Goal: Task Accomplishment & Management: Use online tool/utility

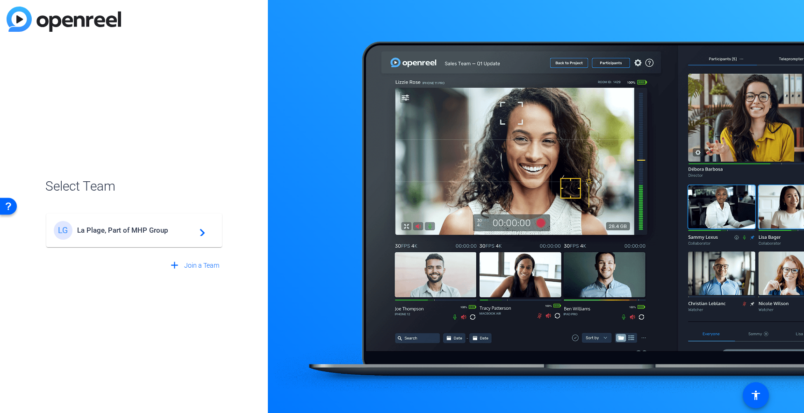
click at [137, 235] on div "LG La Plage, Part of MHP Group navigate_next" at bounding box center [134, 230] width 161 height 19
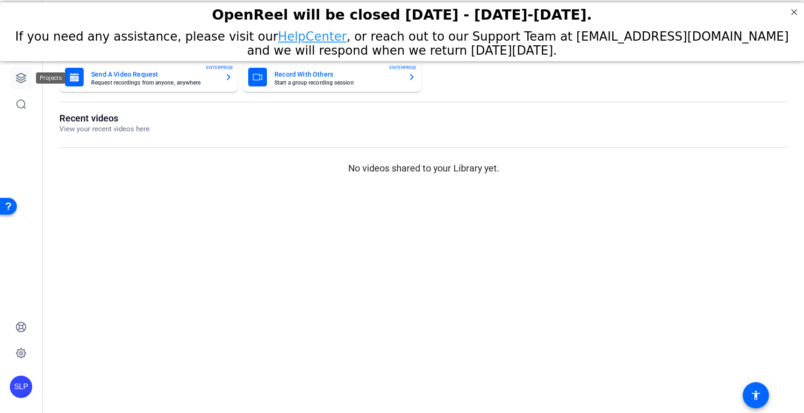
click at [27, 79] on link at bounding box center [21, 78] width 22 height 22
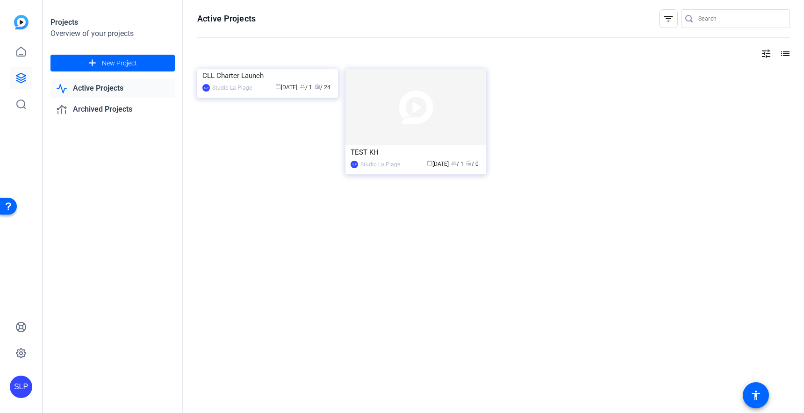
click at [89, 87] on link "Active Projects" at bounding box center [112, 88] width 124 height 19
click at [99, 91] on link "Active Projects" at bounding box center [112, 88] width 124 height 19
click at [245, 83] on div "CLL Charter Launch" at bounding box center [267, 76] width 130 height 14
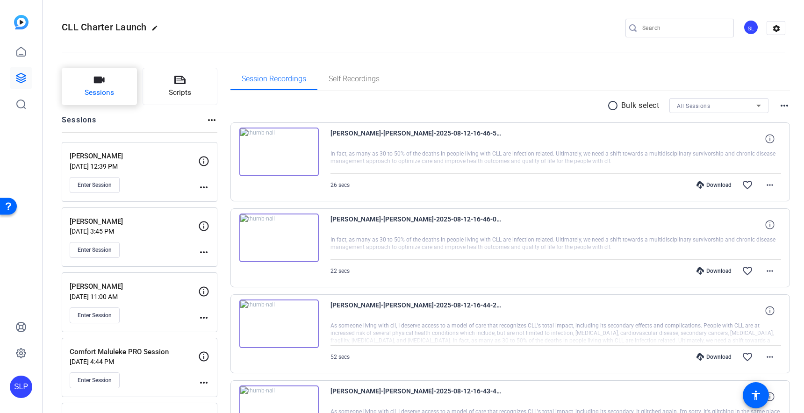
click at [107, 87] on span "Sessions" at bounding box center [99, 92] width 29 height 11
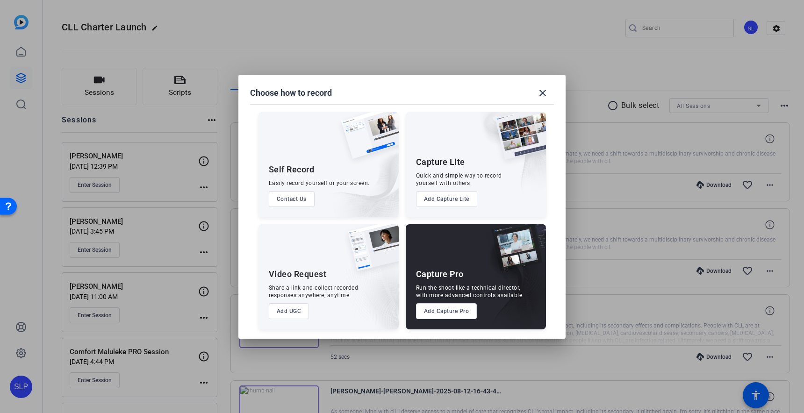
click at [473, 271] on div "Capture Pro Run the shoot like a technical director, with more advanced control…" at bounding box center [476, 276] width 140 height 105
drag, startPoint x: 455, startPoint y: 310, endPoint x: 471, endPoint y: 312, distance: 15.9
click at [456, 310] on button "Add Capture Pro" at bounding box center [446, 311] width 61 height 16
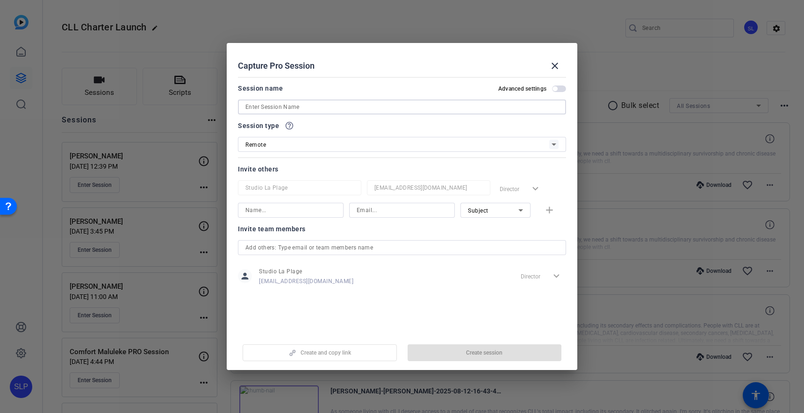
click at [277, 104] on input at bounding box center [401, 106] width 313 height 11
paste input "Lorna Warwick - CLL Charter Talking Heads Video Filming"
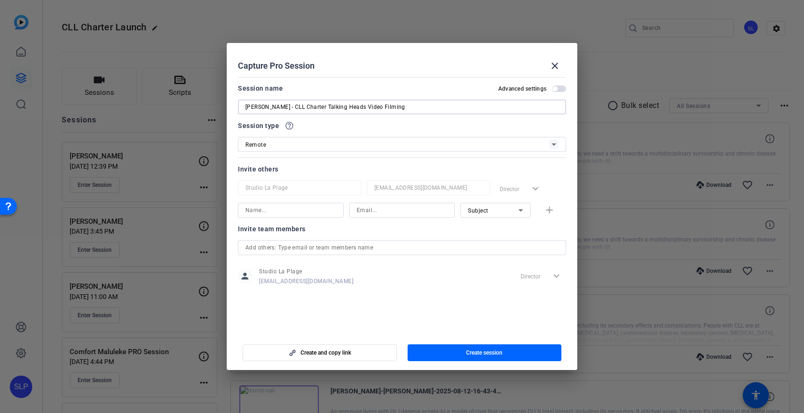
click at [293, 105] on input "Lorna Warwick - CLL Charter Talking Heads Video Filming" at bounding box center [401, 106] width 313 height 11
drag, startPoint x: 318, startPoint y: 107, endPoint x: 529, endPoint y: 98, distance: 211.4
click at [527, 98] on div "Session name Advanced settings Lorna Warwick - CLL Charter Talking Heads Video …" at bounding box center [402, 99] width 328 height 32
drag, startPoint x: 529, startPoint y: 98, endPoint x: 471, endPoint y: 109, distance: 59.1
click at [528, 98] on div "Session name Advanced settings Lorna Warwick - CLL Charter Talking Heads Video …" at bounding box center [402, 99] width 328 height 32
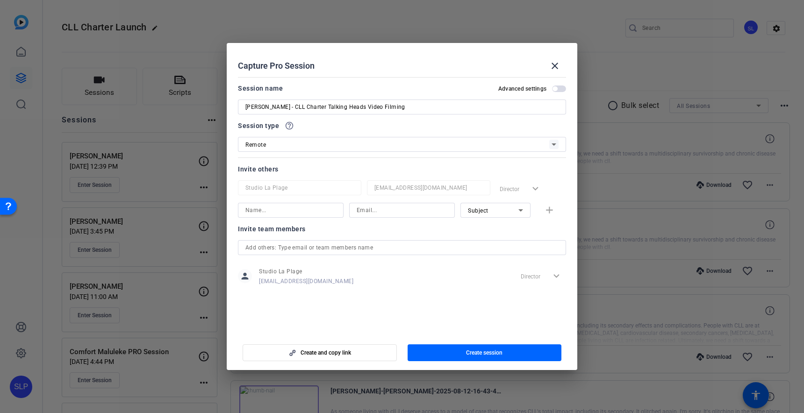
click at [434, 106] on input "Lorna Warwick - CLL Charter Talking Heads Video Filming" at bounding box center [401, 106] width 313 height 11
click at [428, 107] on input "Lorna Warwick - CLL Charter Talking Heads Video Filming" at bounding box center [401, 106] width 313 height 11
drag, startPoint x: 431, startPoint y: 108, endPoint x: 285, endPoint y: 109, distance: 145.3
click at [285, 109] on input "Lorna Warwick - CLL Charter Talking Heads Video Filming" at bounding box center [401, 106] width 313 height 11
type input "[PERSON_NAME]"
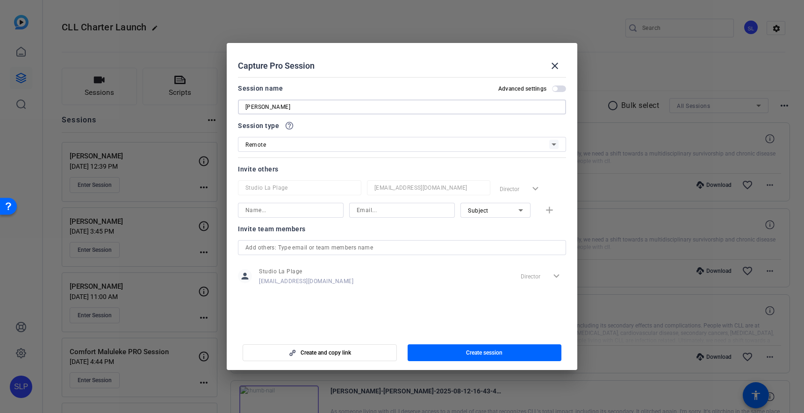
drag, startPoint x: 243, startPoint y: 106, endPoint x: 249, endPoint y: 112, distance: 8.3
click at [243, 106] on div "[PERSON_NAME]" at bounding box center [402, 107] width 328 height 15
click at [466, 354] on span "Create session" at bounding box center [484, 352] width 36 height 7
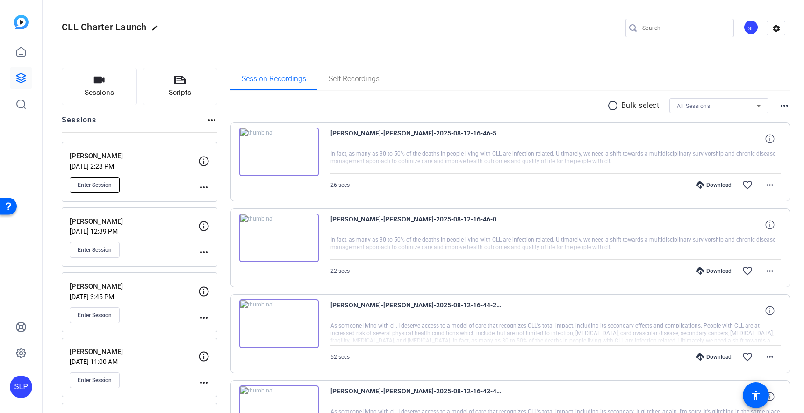
click at [87, 182] on span "Enter Session" at bounding box center [95, 184] width 34 height 7
click at [205, 185] on mat-icon "more_horiz" at bounding box center [203, 187] width 11 height 11
click at [214, 199] on span "Edit Session" at bounding box center [227, 200] width 43 height 11
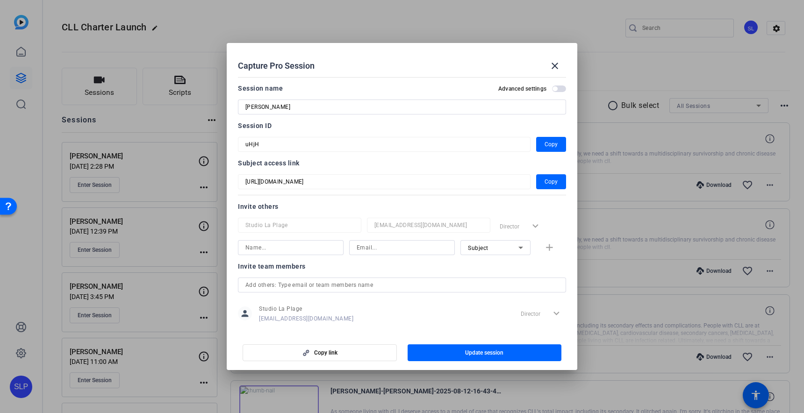
drag, startPoint x: 451, startPoint y: 60, endPoint x: 312, endPoint y: 4, distance: 150.5
click at [302, 0] on html "Accessibility Screen-Reader Guide, Feedback, and Issue Reporting | New window S…" at bounding box center [402, 206] width 804 height 413
drag, startPoint x: 406, startPoint y: 61, endPoint x: 476, endPoint y: 97, distance: 78.4
click at [365, 48] on h2 "Capture Pro Session close" at bounding box center [402, 58] width 350 height 30
click at [558, 187] on span "button" at bounding box center [551, 182] width 30 height 22
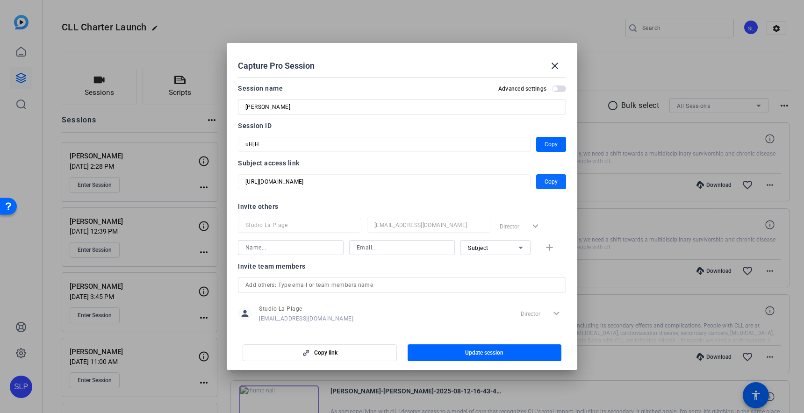
copy div "Capture Pro Session"
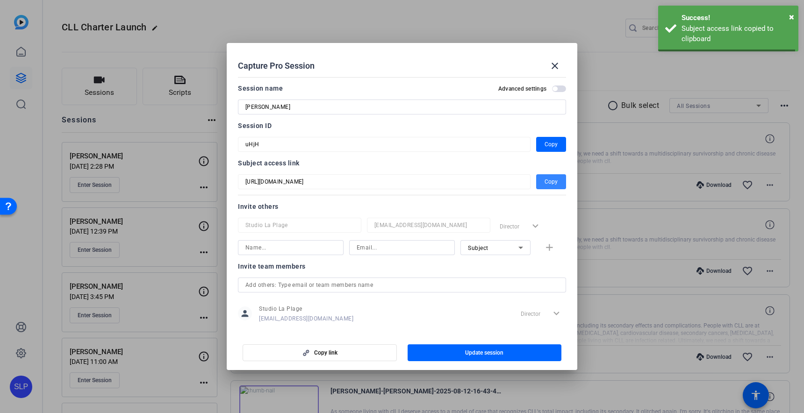
click at [556, 184] on span "Copy" at bounding box center [550, 181] width 13 height 11
click at [557, 184] on button "Copy" at bounding box center [551, 181] width 30 height 15
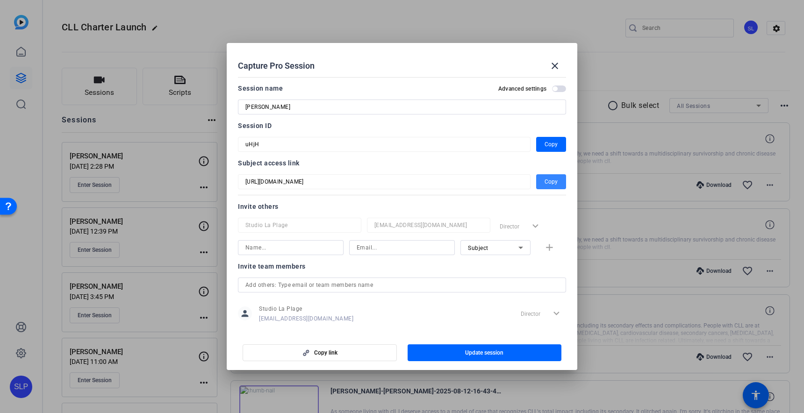
click at [556, 184] on span "Copy" at bounding box center [550, 181] width 13 height 11
copy div "Capture Pro Session"
click at [556, 184] on span "Copy" at bounding box center [550, 181] width 13 height 11
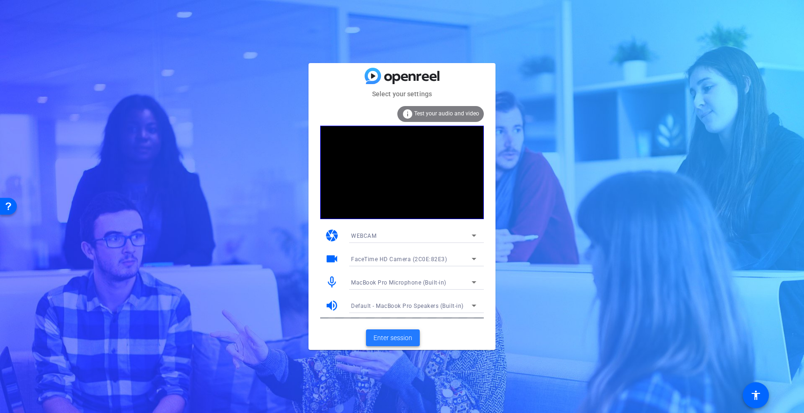
click at [386, 339] on span "Enter session" at bounding box center [392, 338] width 39 height 10
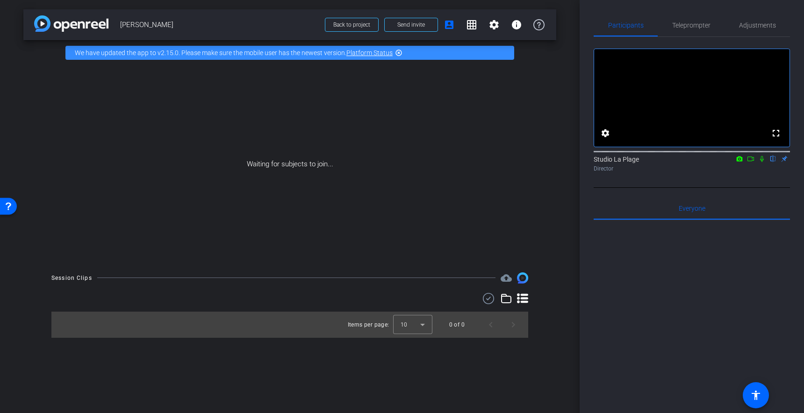
click at [126, 172] on div "Waiting for subjects to join..." at bounding box center [289, 164] width 533 height 198
click at [255, 156] on div "Waiting for subjects to join..." at bounding box center [289, 164] width 533 height 198
click at [282, 159] on div "Waiting for subjects to join..." at bounding box center [289, 164] width 533 height 198
click at [266, 184] on div "Waiting for subjects to join..." at bounding box center [289, 164] width 533 height 198
click at [268, 181] on div "Waiting for subjects to join..." at bounding box center [289, 164] width 533 height 198
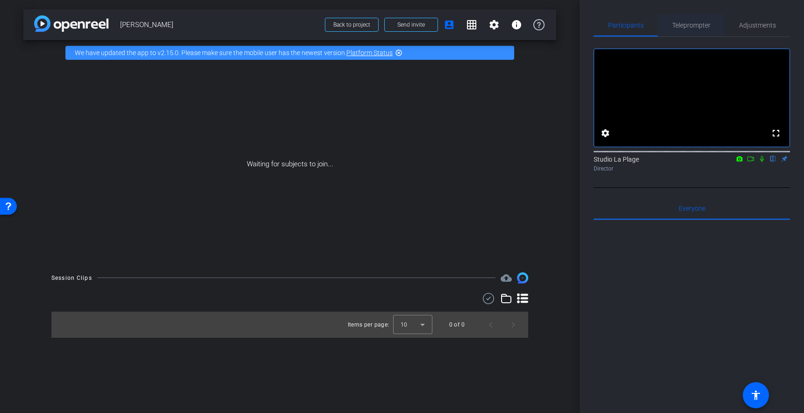
click at [679, 28] on span "Teleprompter" at bounding box center [691, 25] width 38 height 7
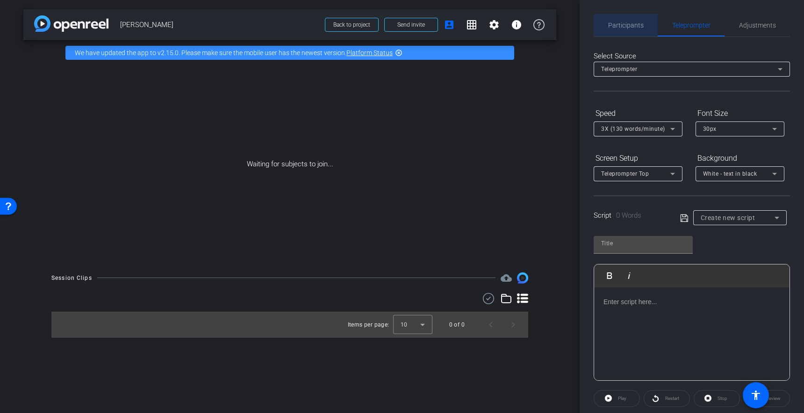
click at [615, 24] on span "Participants" at bounding box center [626, 25] width 36 height 7
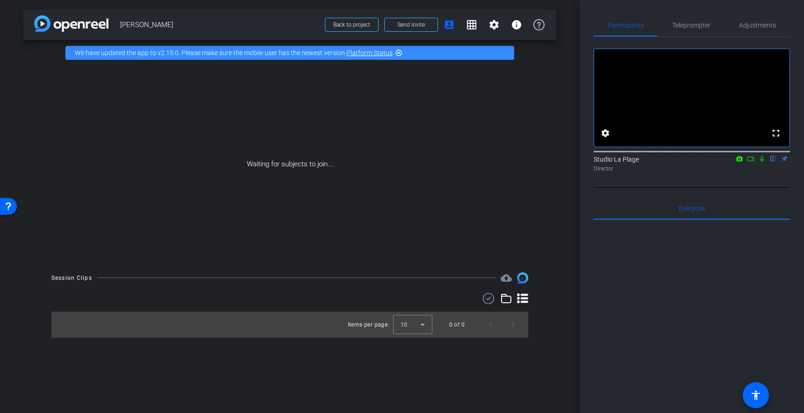
drag, startPoint x: 187, startPoint y: 195, endPoint x: 200, endPoint y: 209, distance: 19.2
click at [187, 195] on div "Waiting for subjects to join..." at bounding box center [289, 164] width 533 height 198
click at [207, 218] on div "Waiting for subjects to join..." at bounding box center [289, 164] width 533 height 198
click at [161, 224] on div "Waiting for subjects to join..." at bounding box center [289, 164] width 533 height 198
drag, startPoint x: 238, startPoint y: 125, endPoint x: 240, endPoint y: 120, distance: 5.3
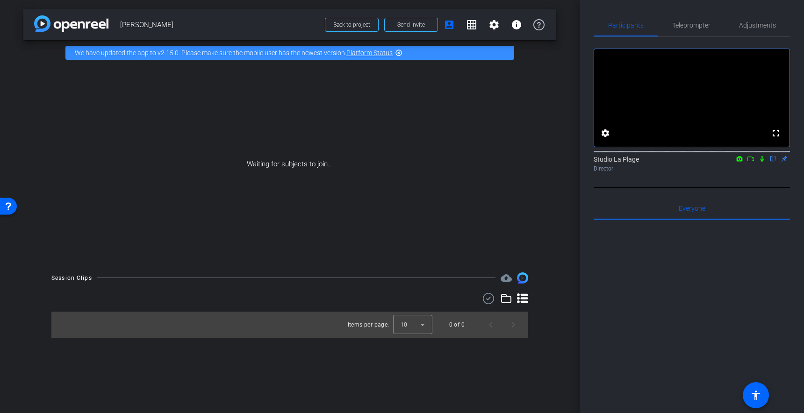
click at [241, 124] on div "Waiting for subjects to join..." at bounding box center [289, 164] width 533 height 198
click at [220, 122] on div "Waiting for subjects to join..." at bounding box center [289, 164] width 533 height 198
click at [173, 107] on div "Waiting for subjects to join..." at bounding box center [289, 164] width 533 height 198
click at [141, 163] on div "Waiting for subjects to join..." at bounding box center [289, 164] width 533 height 198
click at [142, 161] on div "Waiting for subjects to join..." at bounding box center [289, 164] width 533 height 198
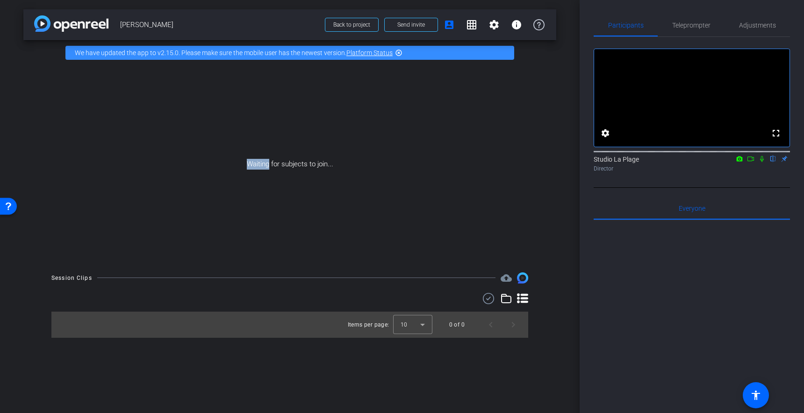
click at [142, 161] on div "Waiting for subjects to join..." at bounding box center [289, 164] width 533 height 198
click at [166, 181] on div "Waiting for subjects to join..." at bounding box center [289, 164] width 533 height 198
click at [693, 28] on span "Teleprompter" at bounding box center [691, 25] width 38 height 7
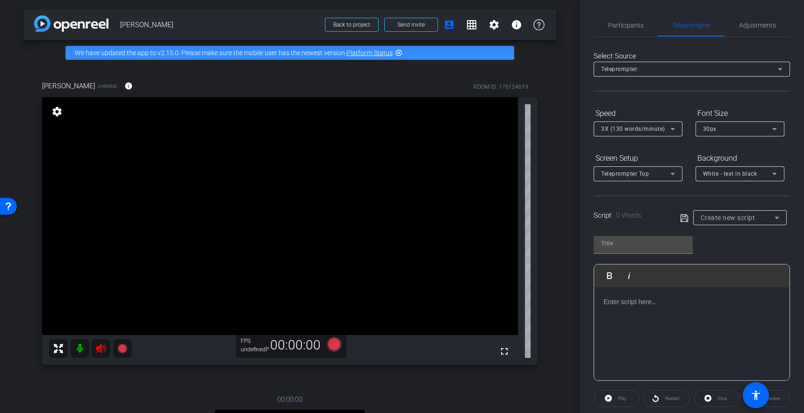
click at [289, 229] on video at bounding box center [280, 216] width 476 height 238
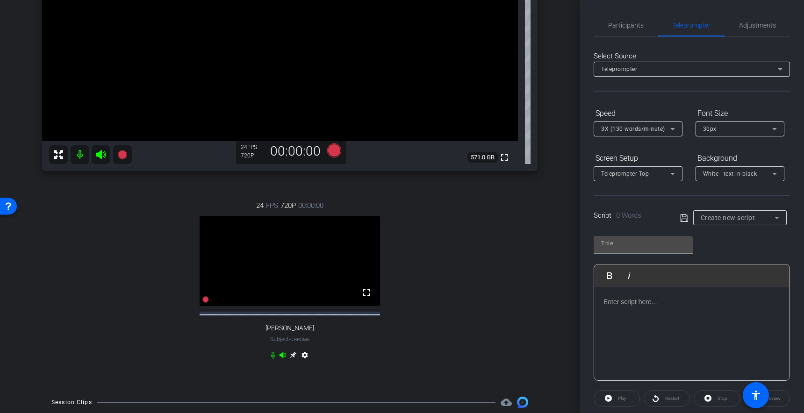
scroll to position [209, 0]
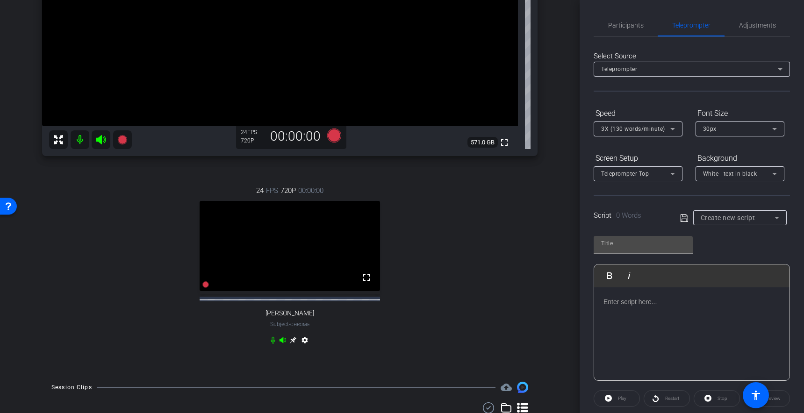
click at [274, 344] on icon at bounding box center [272, 339] width 7 height 7
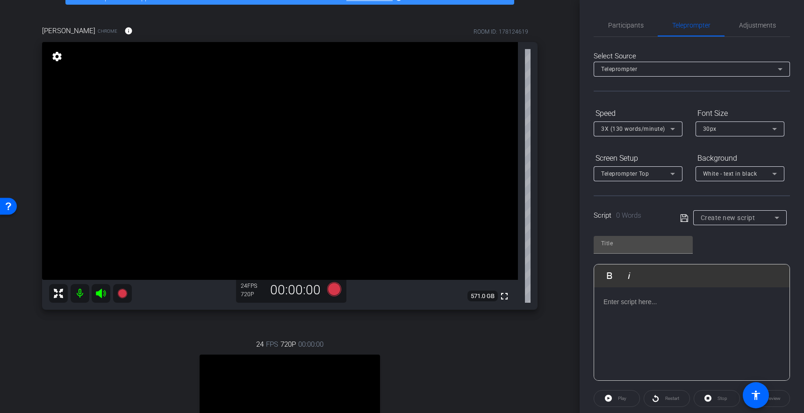
scroll to position [56, 0]
click at [549, 25] on div "[PERSON_NAME] Chrome info ROOM ID: 178124619 fullscreen settings 571.0 GB 24 FP…" at bounding box center [289, 267] width 533 height 516
click at [563, 21] on div "arrow_back [PERSON_NAME] Back to project Send invite account_box grid_on settin…" at bounding box center [289, 150] width 579 height 413
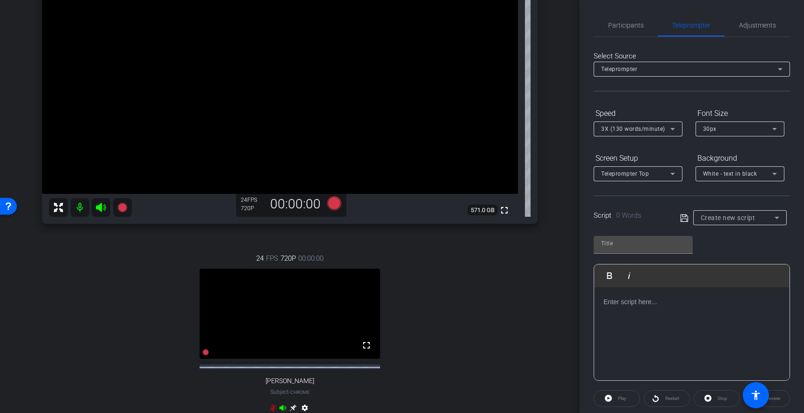
scroll to position [145, 0]
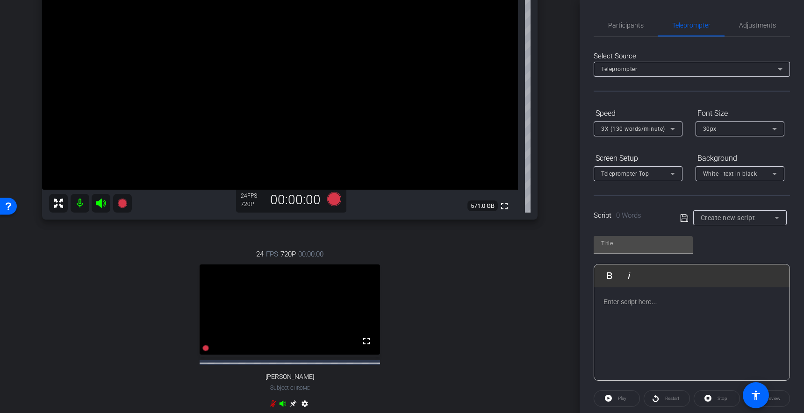
click at [512, 291] on div "24 FPS 720P 00:00:00 fullscreen [PERSON_NAME] Subject - Chrome settings" at bounding box center [289, 330] width 495 height 193
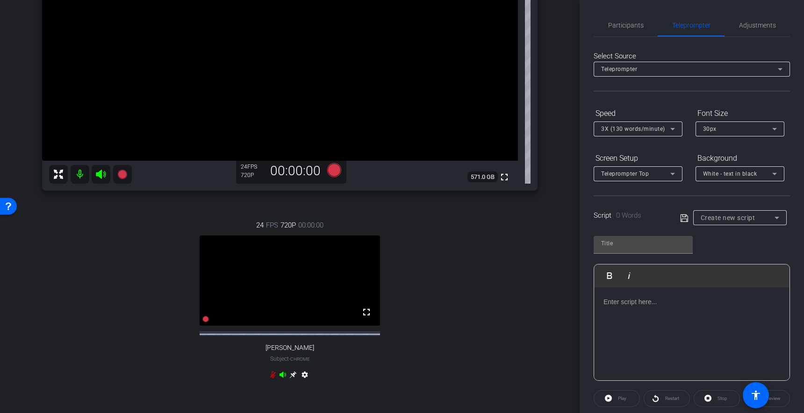
scroll to position [170, 0]
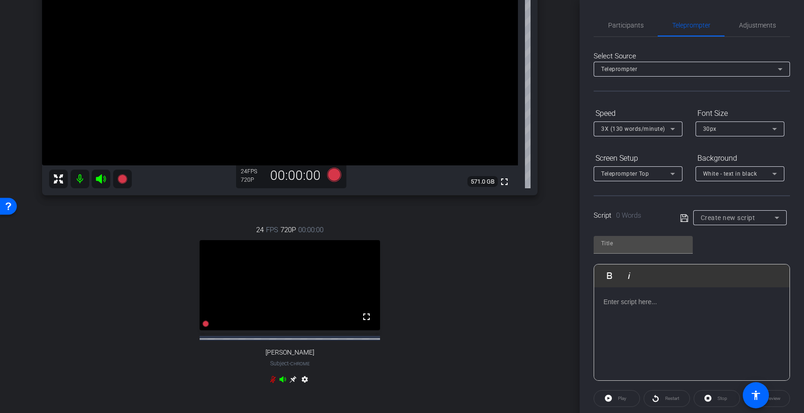
click at [140, 287] on div "24 FPS 720P 00:00:00 fullscreen [PERSON_NAME] Subject - Chrome settings" at bounding box center [289, 305] width 495 height 193
drag, startPoint x: 87, startPoint y: 300, endPoint x: 99, endPoint y: 308, distance: 13.7
click at [87, 299] on div "24 FPS 720P 00:00:00 fullscreen [PERSON_NAME] Subject - Chrome settings" at bounding box center [289, 305] width 495 height 193
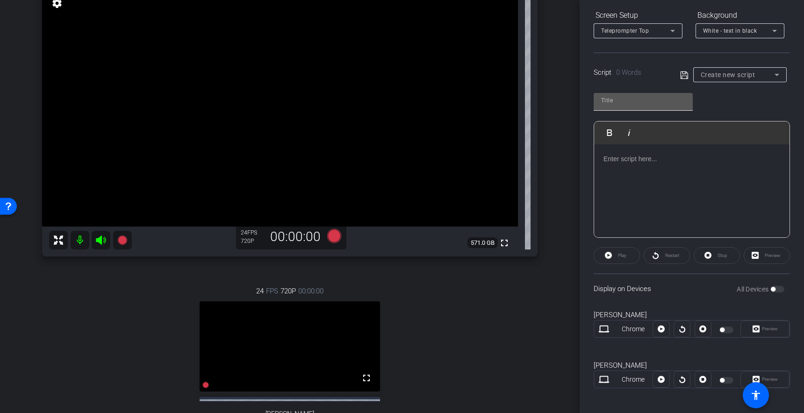
scroll to position [148, 0]
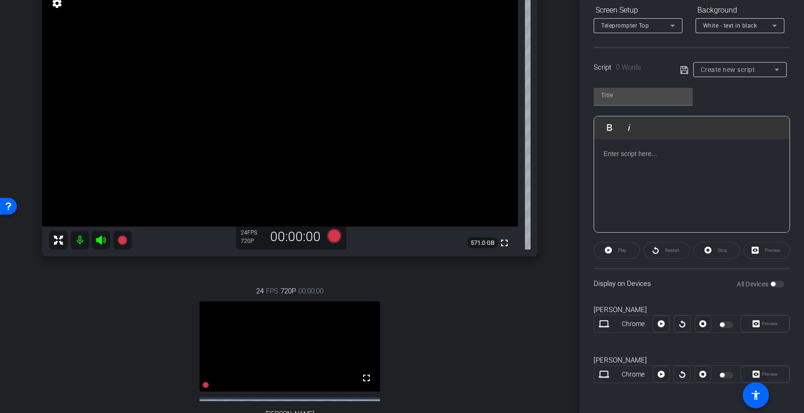
click at [672, 170] on div at bounding box center [691, 185] width 195 height 93
click at [621, 104] on div at bounding box center [642, 97] width 99 height 18
click at [624, 96] on input "text" at bounding box center [643, 95] width 84 height 11
type input "P5"
click at [655, 168] on div at bounding box center [691, 185] width 195 height 93
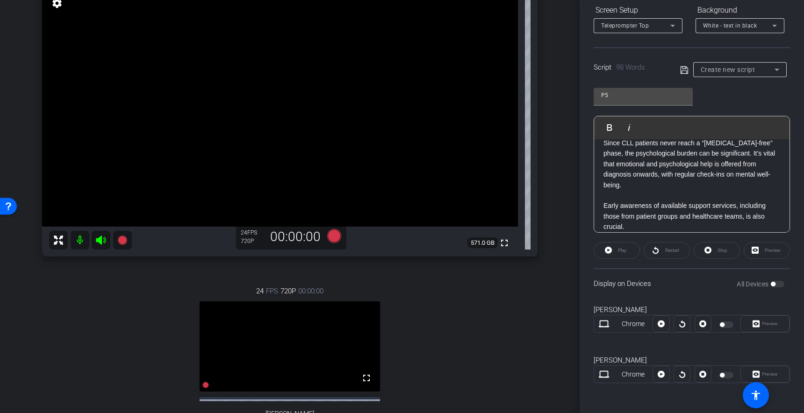
scroll to position [0, 0]
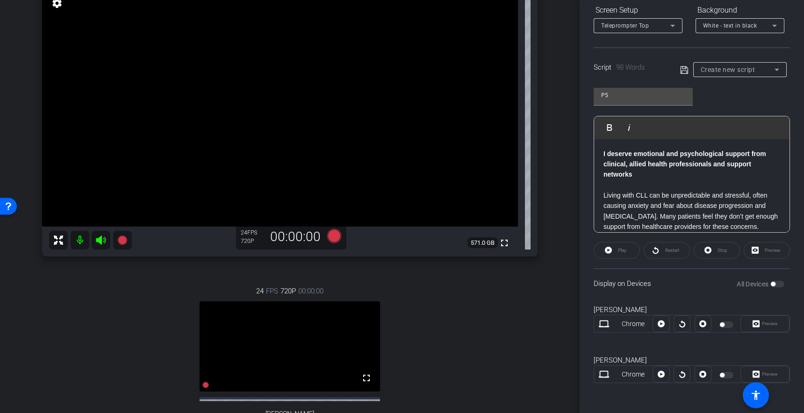
drag, startPoint x: 646, startPoint y: 138, endPoint x: 655, endPoint y: 144, distance: 10.9
click at [646, 139] on div at bounding box center [691, 139] width 187 height 0
click at [724, 68] on span "Create new script" at bounding box center [727, 69] width 55 height 7
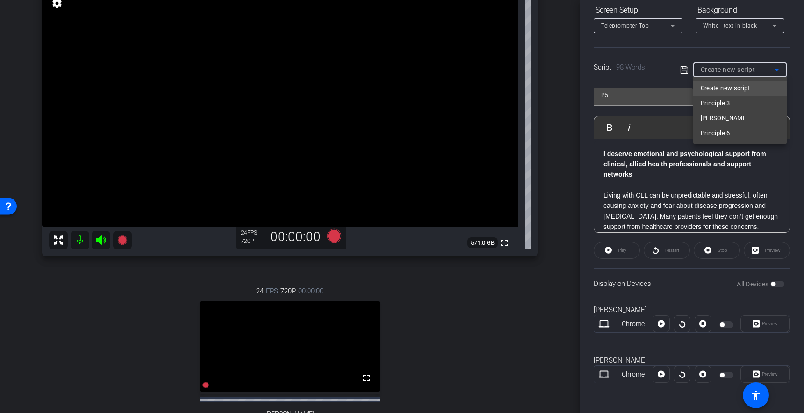
drag, startPoint x: 681, startPoint y: 70, endPoint x: 686, endPoint y: 75, distance: 6.9
click at [682, 70] on div at bounding box center [402, 206] width 804 height 413
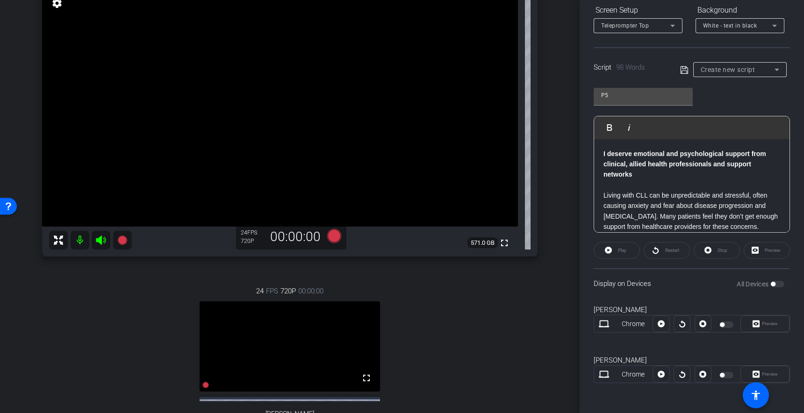
click at [683, 69] on icon at bounding box center [684, 69] width 8 height 11
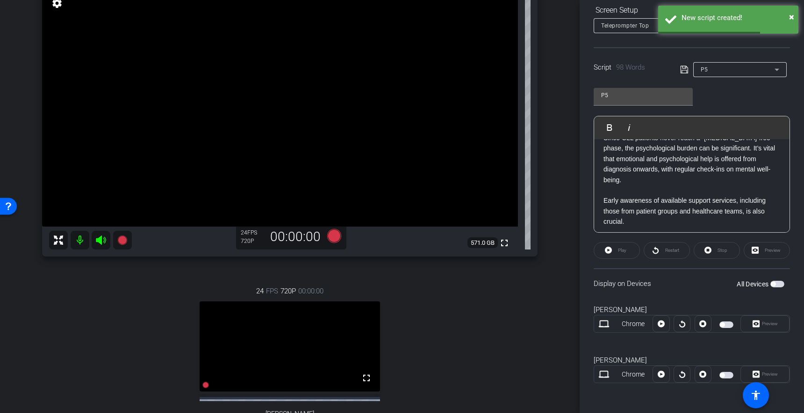
scroll to position [114, 0]
click at [775, 285] on span "button" at bounding box center [772, 284] width 5 height 5
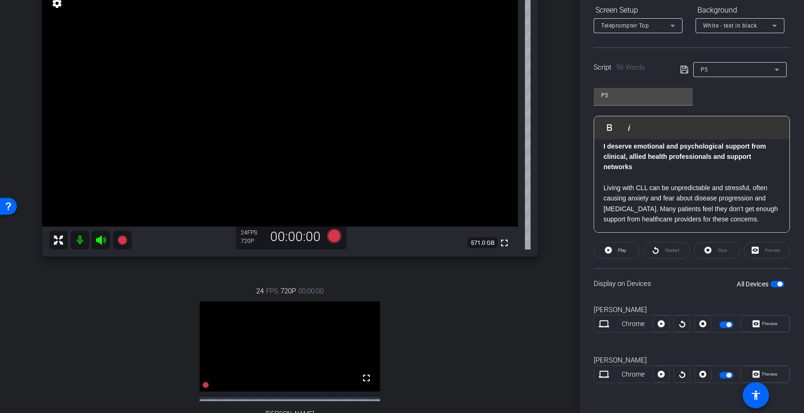
scroll to position [0, 0]
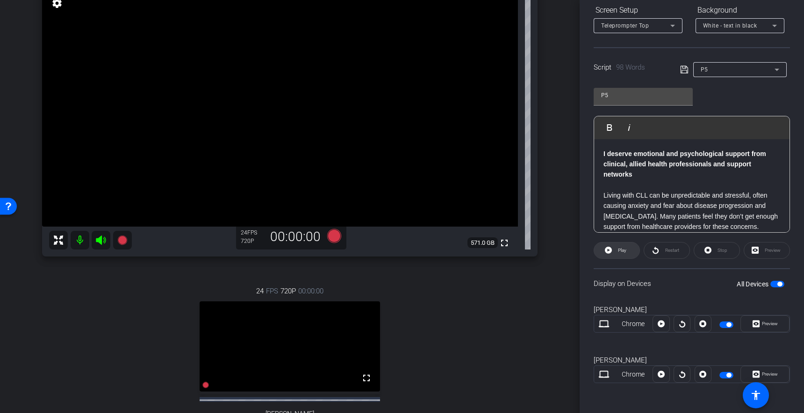
click at [615, 251] on span "Play" at bounding box center [620, 250] width 11 height 13
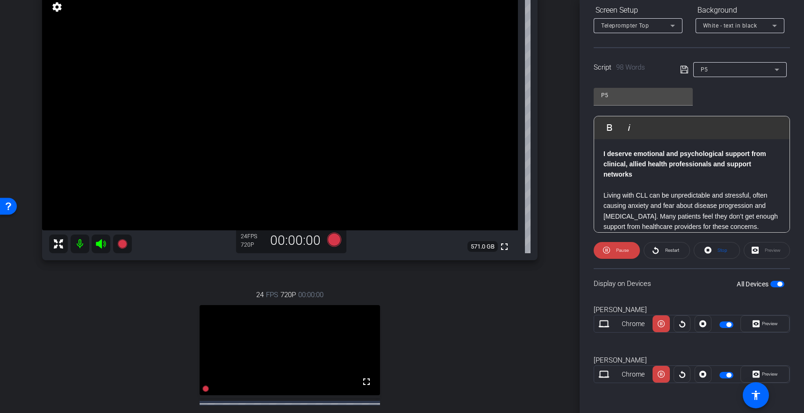
click at [246, 236] on div "24 FPS" at bounding box center [252, 236] width 23 height 7
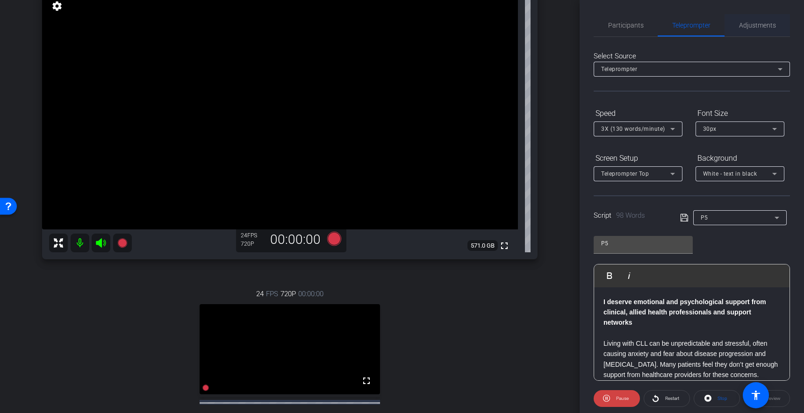
click at [769, 29] on div "Adjustments" at bounding box center [756, 25] width 65 height 22
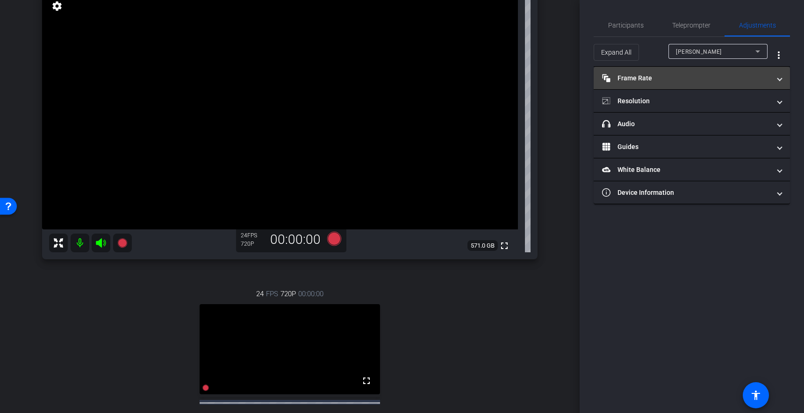
click at [647, 80] on mat-panel-title "Frame Rate Frame Rate" at bounding box center [686, 78] width 168 height 10
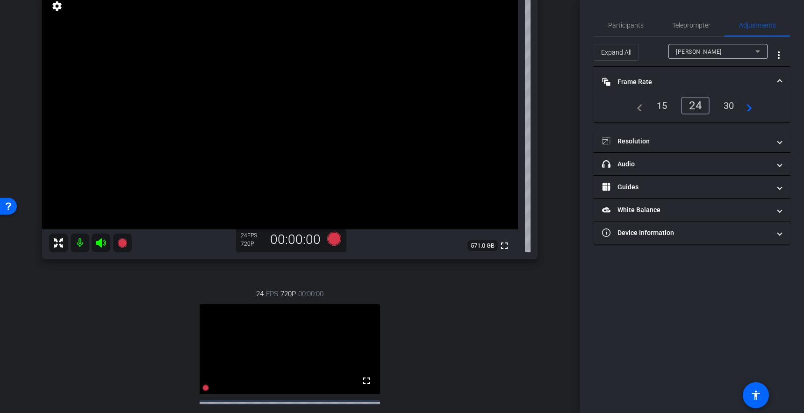
click at [727, 105] on div "30" at bounding box center [728, 106] width 25 height 16
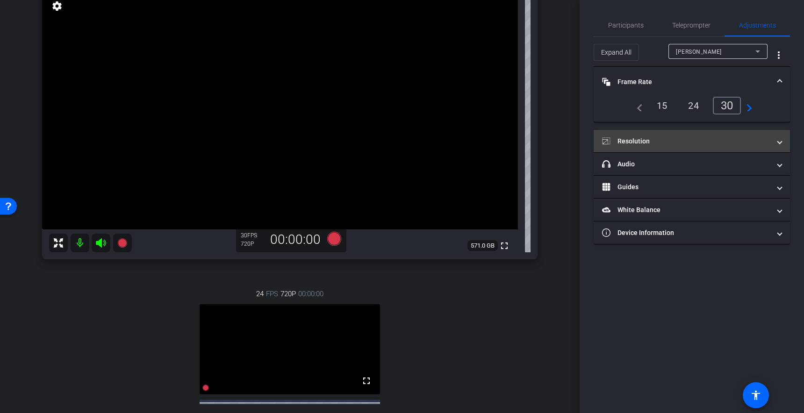
click at [634, 136] on mat-panel-title "Resolution" at bounding box center [686, 141] width 168 height 10
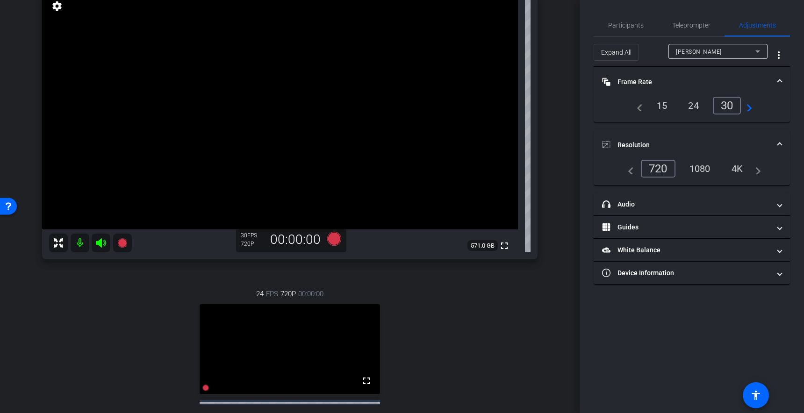
click at [701, 164] on div "1080" at bounding box center [699, 169] width 35 height 16
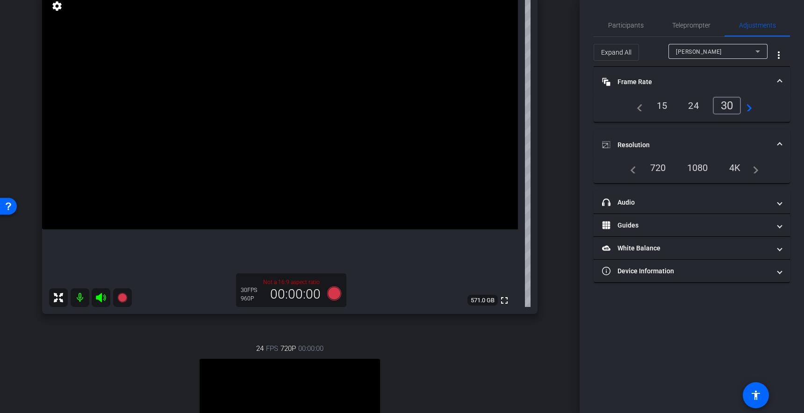
click at [696, 165] on div "1080" at bounding box center [697, 168] width 35 height 16
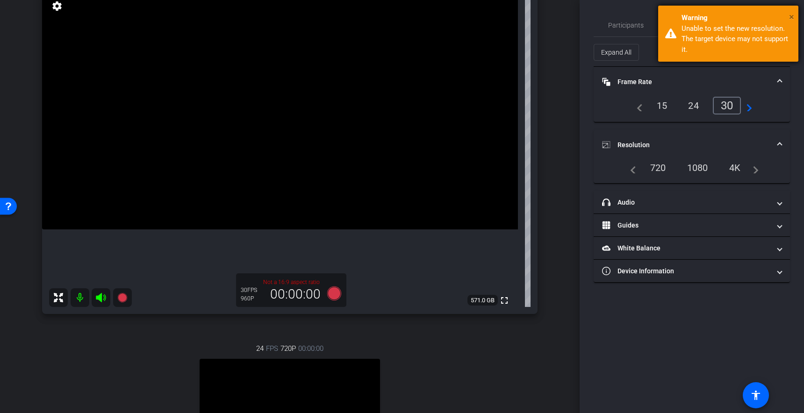
click at [789, 17] on span "×" at bounding box center [791, 16] width 5 height 11
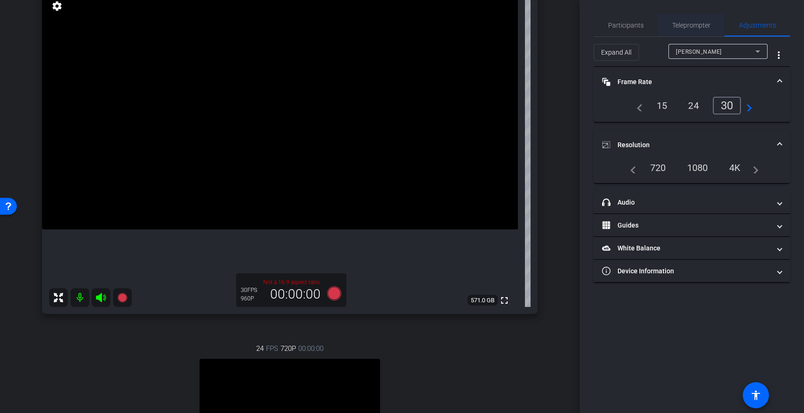
click at [705, 28] on span "Teleprompter" at bounding box center [691, 25] width 38 height 7
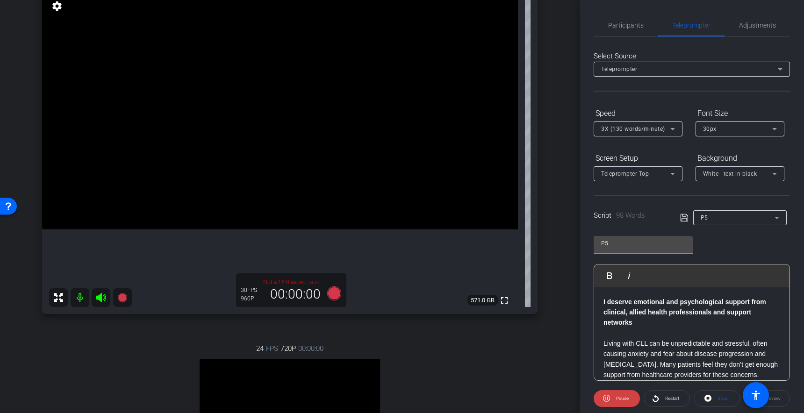
click at [669, 110] on div "Speed" at bounding box center [637, 114] width 89 height 16
click at [665, 106] on div "Speed" at bounding box center [637, 114] width 89 height 16
click at [639, 130] on span "3X (130 words/minute)" at bounding box center [633, 129] width 64 height 7
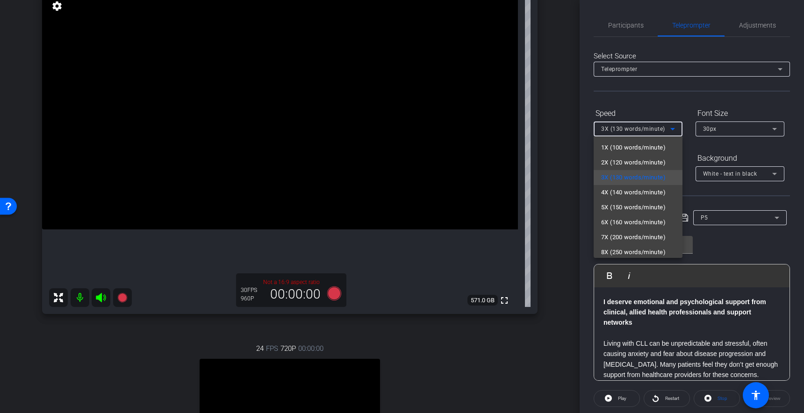
click at [622, 162] on span "2X (120 words/minute)" at bounding box center [633, 162] width 64 height 11
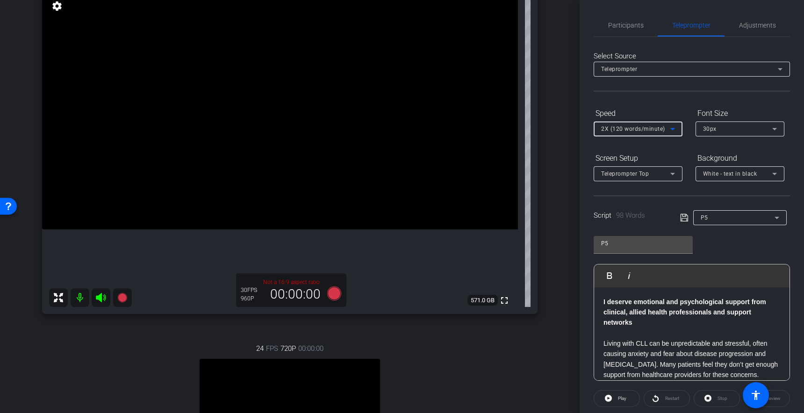
click at [644, 134] on div "2X (120 words/minute)" at bounding box center [635, 129] width 69 height 12
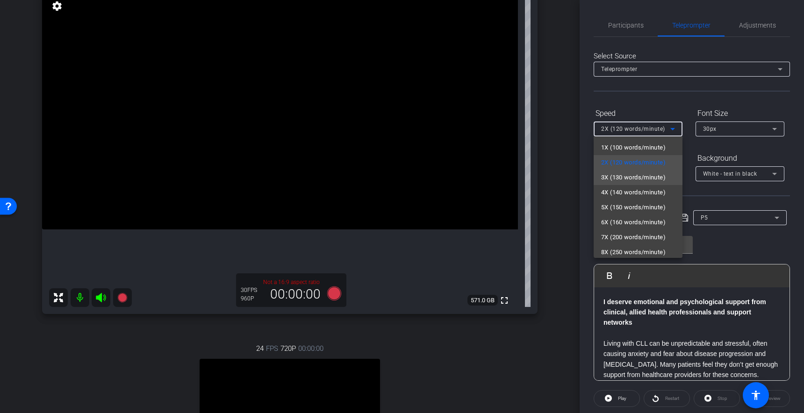
click at [619, 179] on span "3X (130 words/minute)" at bounding box center [633, 177] width 64 height 11
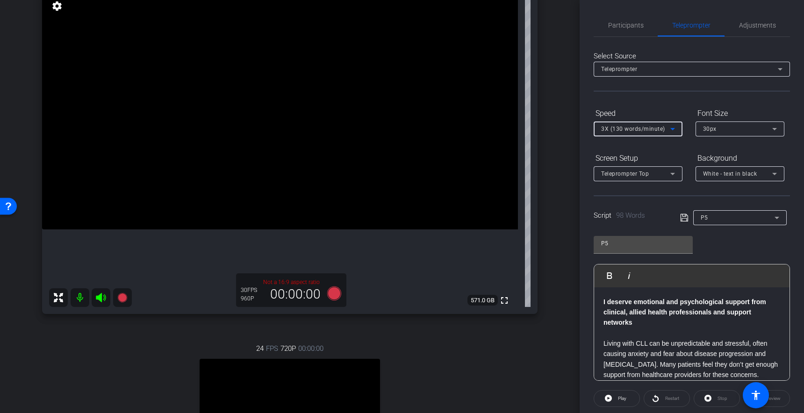
click at [581, 144] on div "Participants Teleprompter Adjustments settings Studio La Plage flip Director Ev…" at bounding box center [691, 206] width 224 height 413
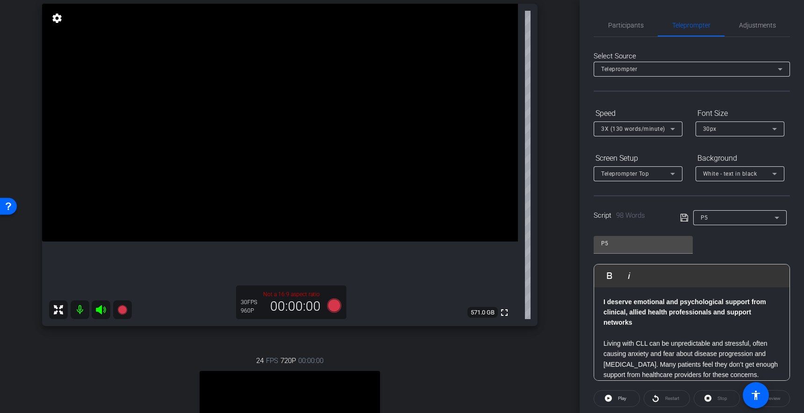
click at [630, 125] on div "3X (130 words/minute)" at bounding box center [635, 129] width 69 height 12
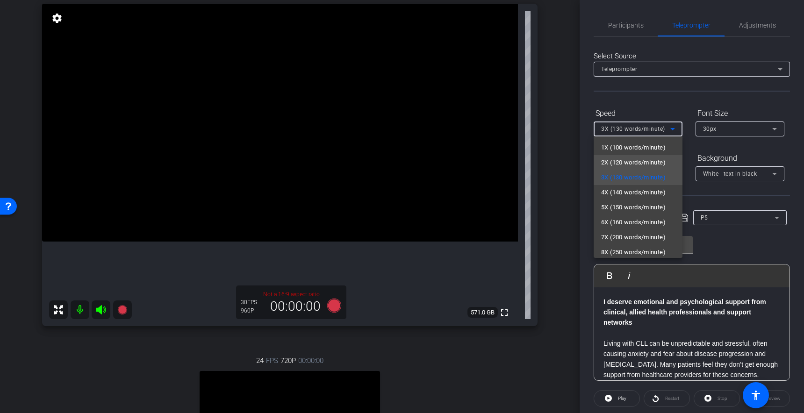
click at [630, 162] on span "2X (120 words/minute)" at bounding box center [633, 162] width 64 height 11
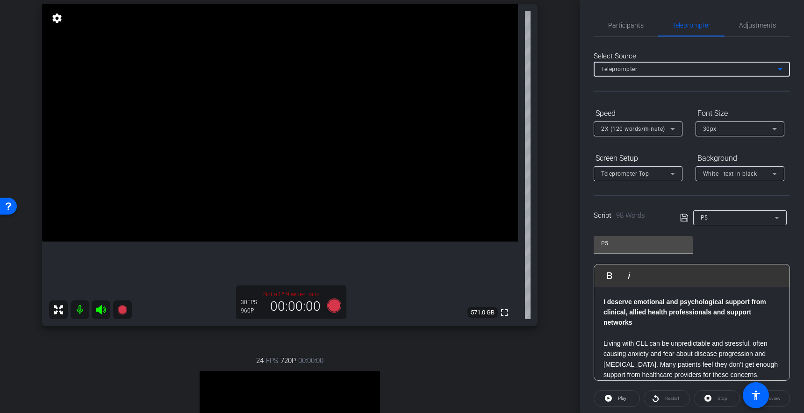
click at [641, 65] on div "Teleprompter" at bounding box center [689, 69] width 177 height 12
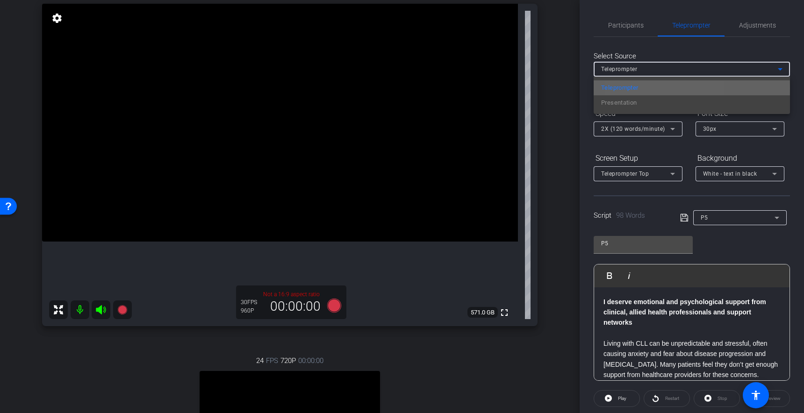
drag, startPoint x: 638, startPoint y: 88, endPoint x: 631, endPoint y: 89, distance: 7.1
click at [638, 88] on span "Teleprompter" at bounding box center [619, 87] width 37 height 11
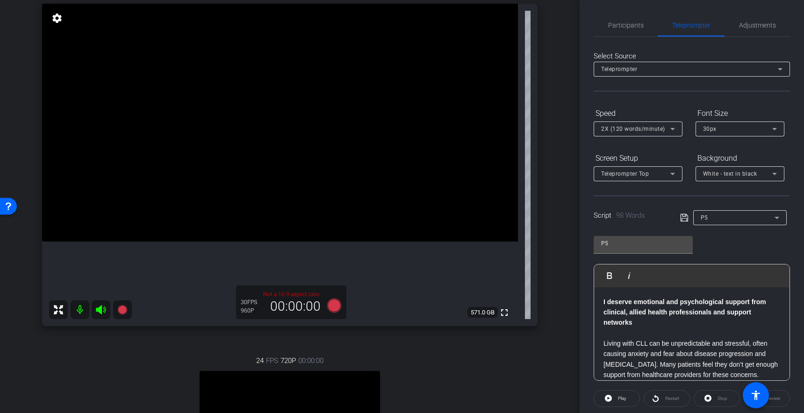
drag, startPoint x: 297, startPoint y: 294, endPoint x: 260, endPoint y: 292, distance: 37.0
click at [296, 293] on p "Not a 16:9 aspect ratio" at bounding box center [291, 294] width 101 height 8
click at [621, 129] on span "2X (120 words/minute)" at bounding box center [633, 129] width 64 height 7
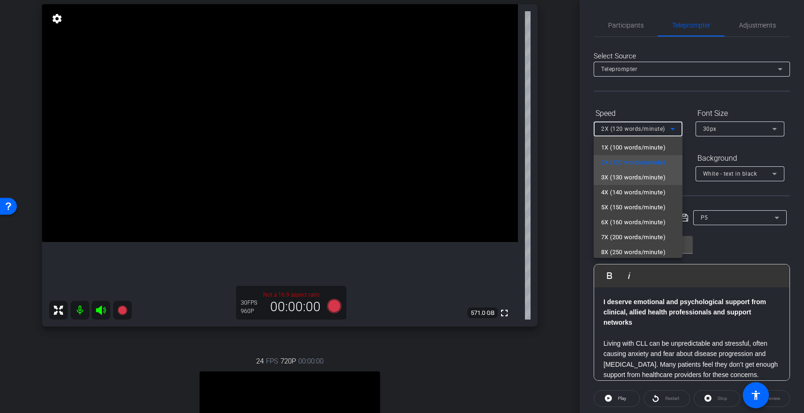
click at [617, 180] on span "3X (130 words/minute)" at bounding box center [633, 177] width 64 height 11
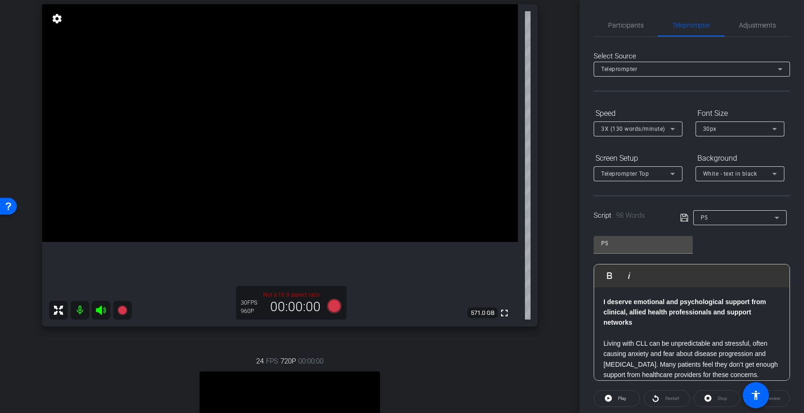
click at [559, 71] on div "arrow_back [PERSON_NAME] Back to project Send invite account_box grid_on settin…" at bounding box center [289, 113] width 579 height 413
click at [636, 104] on div "Select Source Teleprompter Speed 3X (130 words/minute) Font Size 30px Screen Se…" at bounding box center [691, 292] width 196 height 510
click at [635, 103] on div "Select Source Teleprompter Speed 3X (130 words/minute) Font Size 30px Screen Se…" at bounding box center [691, 292] width 196 height 510
click at [639, 104] on div "Select Source Teleprompter Speed 3X (130 words/minute) Font Size 30px Screen Se…" at bounding box center [691, 292] width 196 height 510
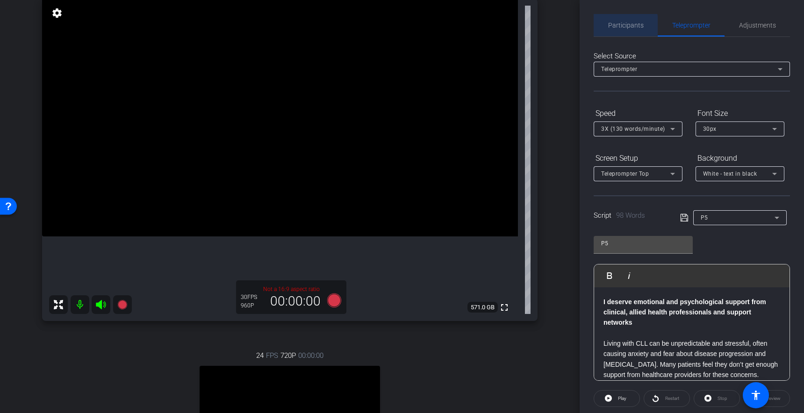
click at [612, 25] on span "Participants" at bounding box center [626, 25] width 36 height 7
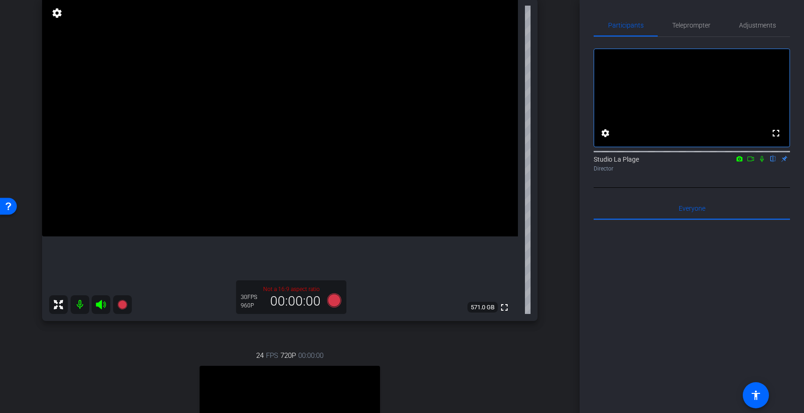
click at [740, 38] on div "fullscreen settings Studio La Plage flip Director" at bounding box center [691, 106] width 196 height 139
click at [755, 25] on span "Adjustments" at bounding box center [757, 25] width 37 height 7
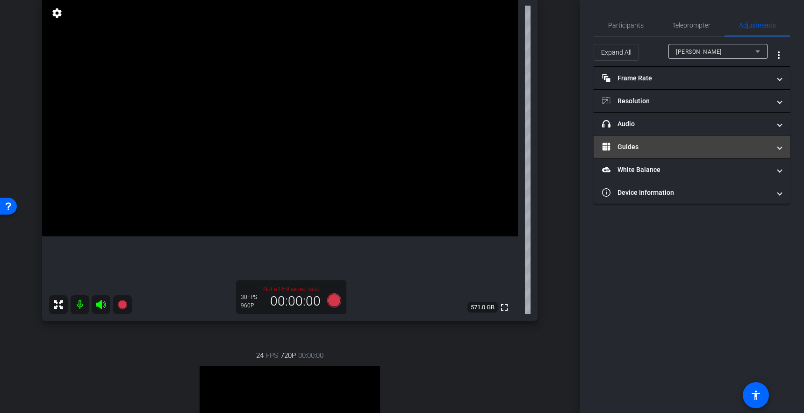
click at [650, 146] on mat-panel-title "Guides" at bounding box center [686, 147] width 168 height 10
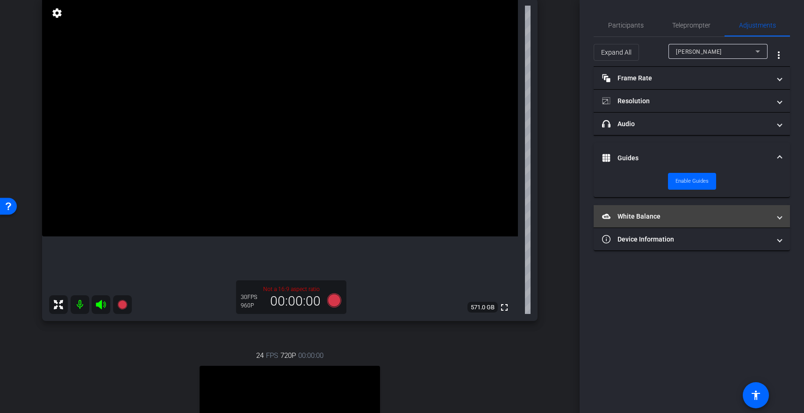
drag, startPoint x: 684, startPoint y: 180, endPoint x: 645, endPoint y: 214, distance: 50.7
click at [684, 180] on span "Enable Guides" at bounding box center [691, 181] width 33 height 14
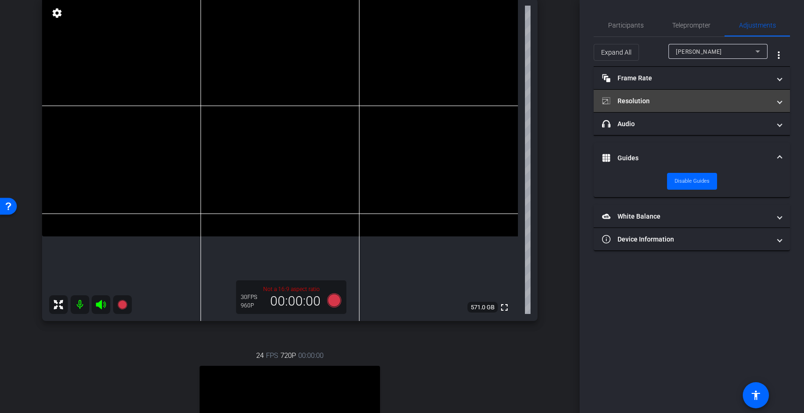
click at [629, 98] on mat-panel-title "Resolution" at bounding box center [686, 101] width 168 height 10
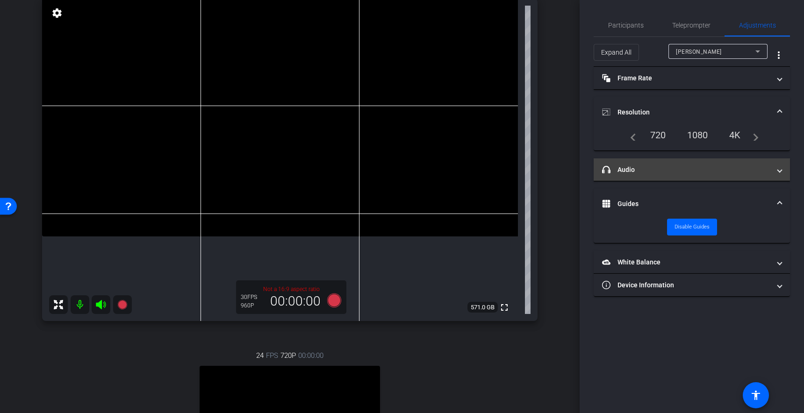
click at [613, 160] on mat-expansion-panel-header "headphone icon Audio" at bounding box center [691, 169] width 196 height 22
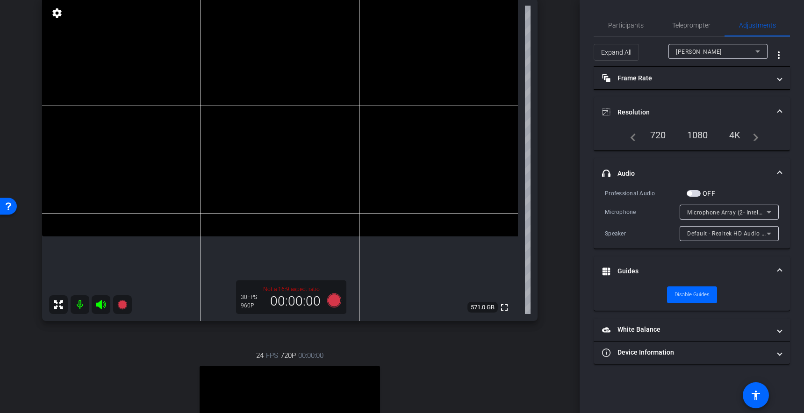
click at [699, 192] on span "button" at bounding box center [693, 193] width 14 height 7
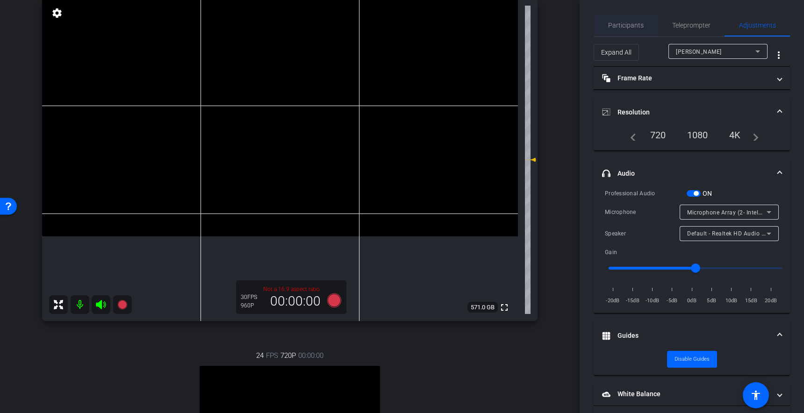
click at [627, 24] on span "Participants" at bounding box center [626, 25] width 36 height 7
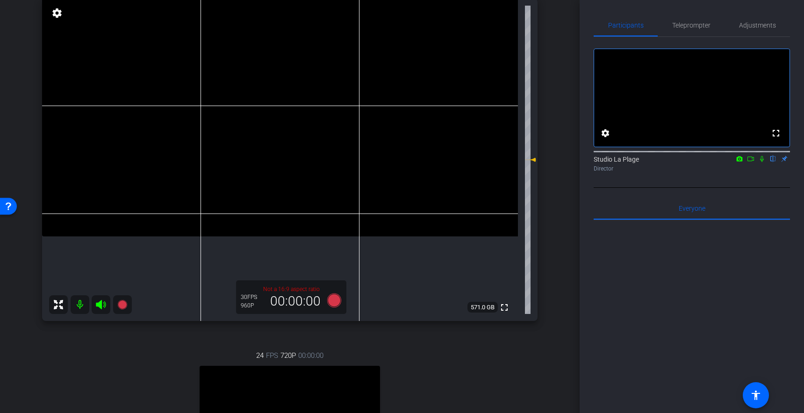
click at [761, 162] on icon at bounding box center [762, 159] width 4 height 6
click at [121, 306] on icon at bounding box center [121, 304] width 9 height 9
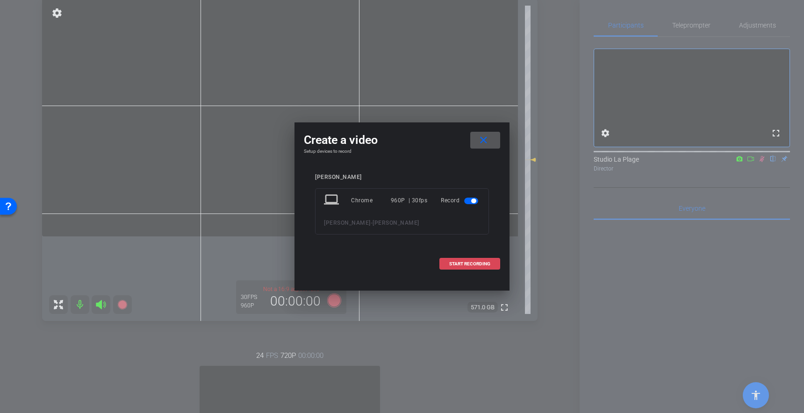
click at [472, 262] on span "START RECORDING" at bounding box center [469, 264] width 41 height 5
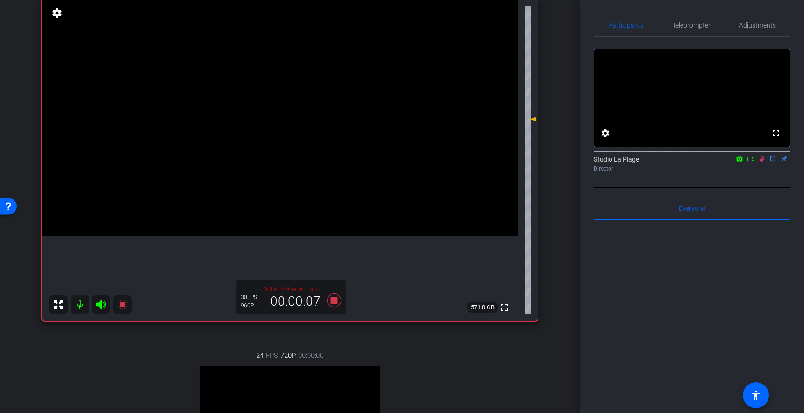
drag, startPoint x: 533, startPoint y: 160, endPoint x: 532, endPoint y: 119, distance: 40.7
click at [531, 119] on icon at bounding box center [532, 119] width 7 height 4
click at [534, 121] on icon at bounding box center [532, 119] width 7 height 4
click at [686, 24] on span "Teleprompter" at bounding box center [691, 25] width 38 height 7
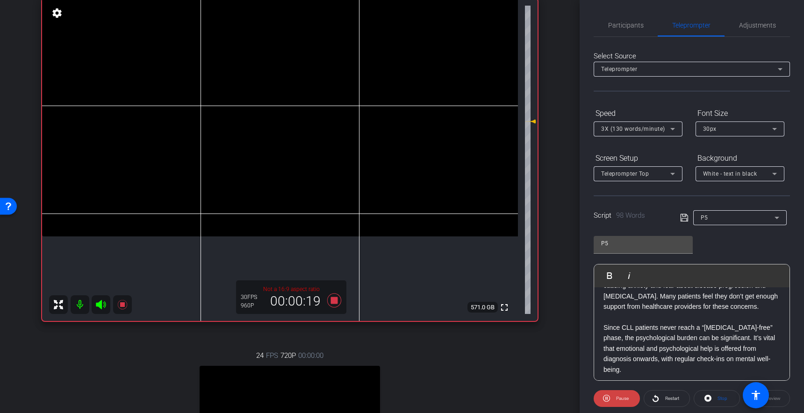
scroll to position [67, 0]
drag, startPoint x: 623, startPoint y: 330, endPoint x: 626, endPoint y: 342, distance: 11.6
click at [623, 330] on p "Since CLL patients never reach a “[MEDICAL_DATA]-free” phase, the psychological…" at bounding box center [691, 349] width 177 height 52
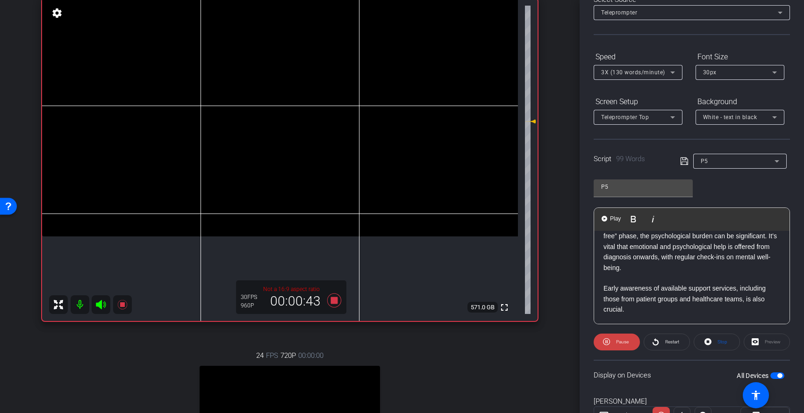
scroll to position [57, 0]
click at [125, 304] on icon at bounding box center [122, 304] width 11 height 11
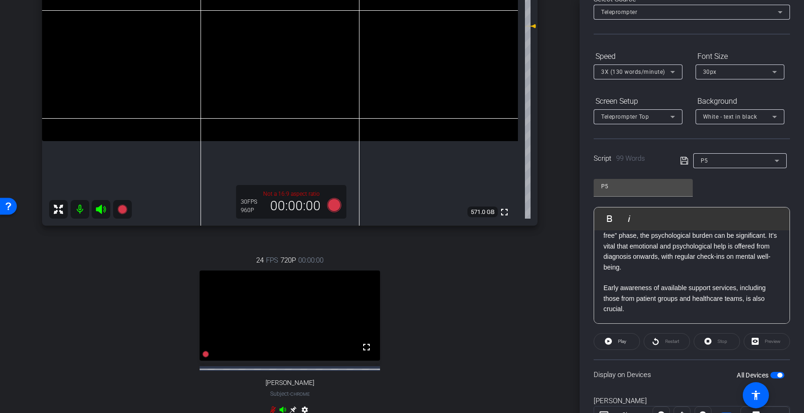
scroll to position [0, 0]
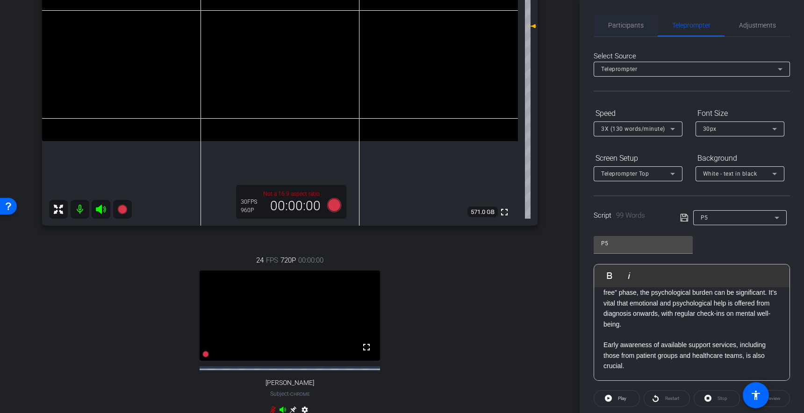
drag, startPoint x: 618, startPoint y: 23, endPoint x: 627, endPoint y: 24, distance: 8.9
click at [618, 23] on span "Participants" at bounding box center [626, 25] width 36 height 7
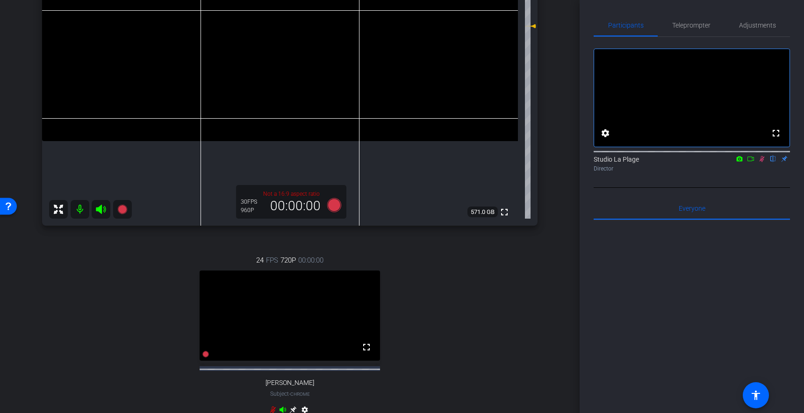
drag, startPoint x: 759, startPoint y: 171, endPoint x: 761, endPoint y: 179, distance: 8.5
click at [759, 162] on icon at bounding box center [761, 159] width 7 height 7
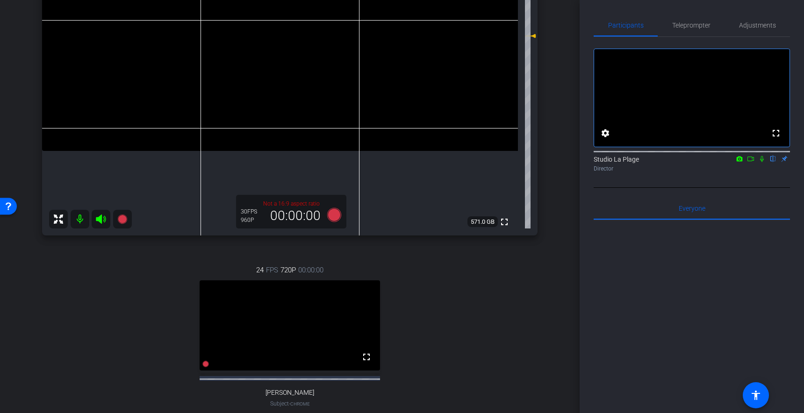
scroll to position [191, 0]
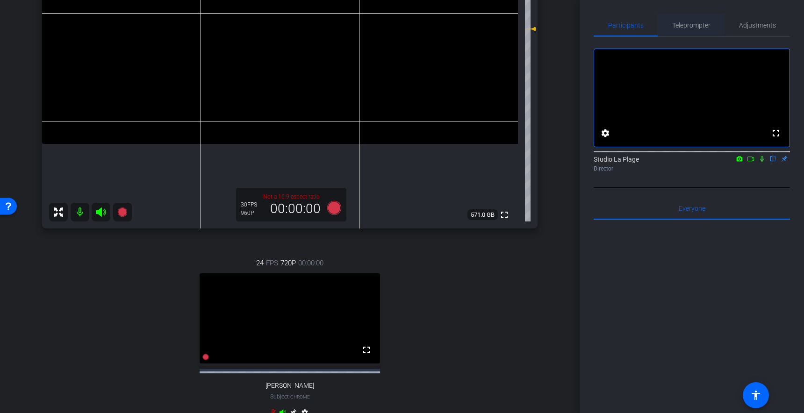
click at [685, 29] on span "Teleprompter" at bounding box center [691, 25] width 38 height 22
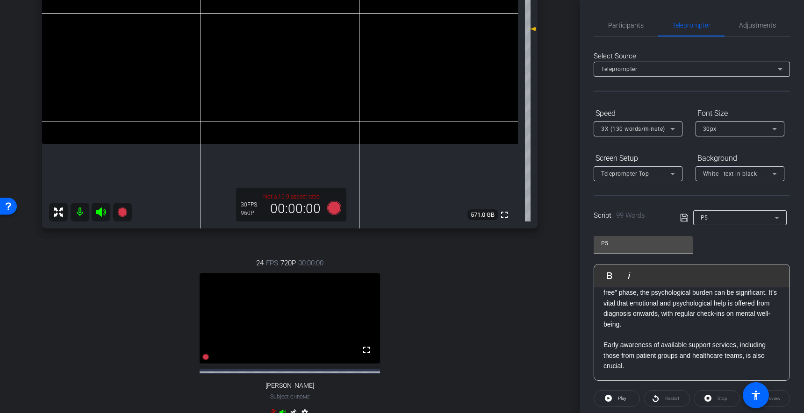
click at [540, 302] on div "[PERSON_NAME] Chrome info ROOM ID: 178124619 fullscreen settings 571.0 GB Not a…" at bounding box center [289, 159] width 533 height 570
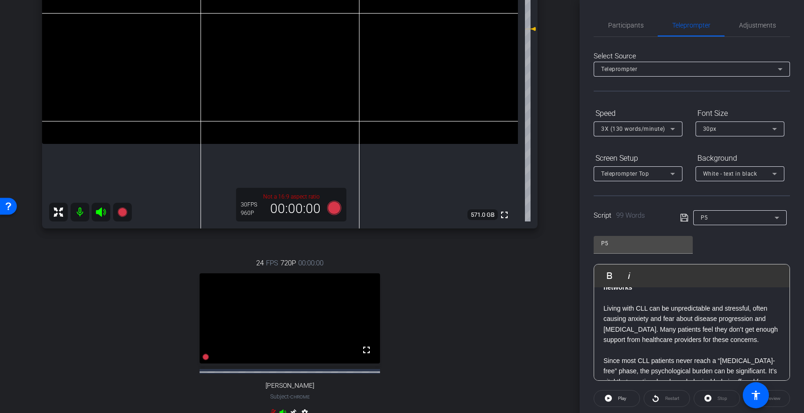
scroll to position [0, 0]
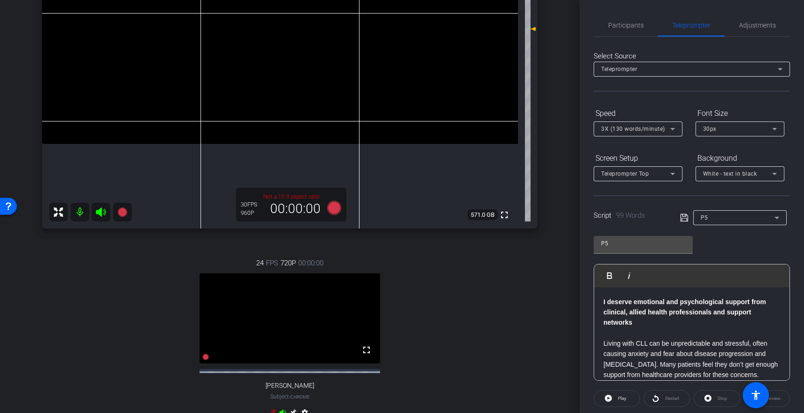
click at [630, 348] on p "Living with CLL can be unpredictable and stressful, often causing anxiety and f…" at bounding box center [691, 359] width 177 height 42
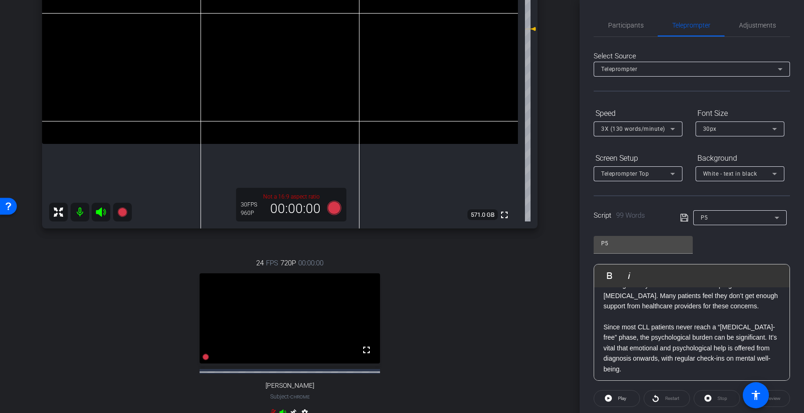
scroll to position [70, 0]
click at [624, 323] on p "Since most CLL patients never reach a “[MEDICAL_DATA]-free” phase, the psycholo…" at bounding box center [691, 346] width 177 height 52
drag, startPoint x: 601, startPoint y: 325, endPoint x: 655, endPoint y: 326, distance: 53.3
click at [654, 325] on div "I deserve emotional and psychological support from clinical, allied health prof…" at bounding box center [691, 325] width 195 height 217
drag, startPoint x: 655, startPoint y: 328, endPoint x: 625, endPoint y: 331, distance: 30.5
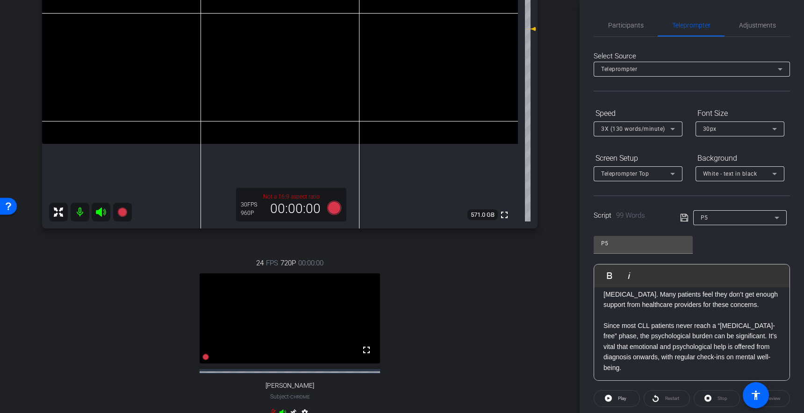
click at [652, 328] on p "Since most CLL patients never reach a “[MEDICAL_DATA]-free” phase, the psycholo…" at bounding box center [691, 346] width 177 height 52
click at [604, 328] on p "Since most CLL patients never reach a “[MEDICAL_DATA]-free” phase, the psycholo…" at bounding box center [691, 346] width 177 height 52
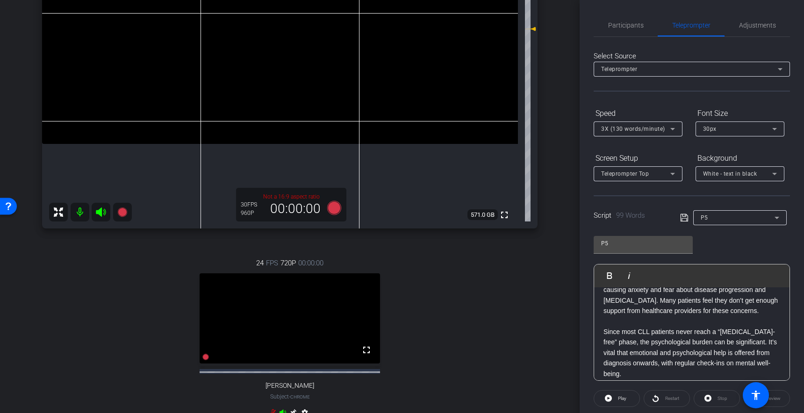
click at [609, 334] on p "Since most CLL patients never reach a “[MEDICAL_DATA]-free” phase, the psycholo…" at bounding box center [691, 353] width 177 height 52
drag, startPoint x: 602, startPoint y: 333, endPoint x: 661, endPoint y: 336, distance: 59.0
click at [649, 331] on div "I deserve emotional and psychological support from clinical, allied health prof…" at bounding box center [691, 332] width 195 height 217
drag, startPoint x: 644, startPoint y: 331, endPoint x: 684, endPoint y: 331, distance: 40.2
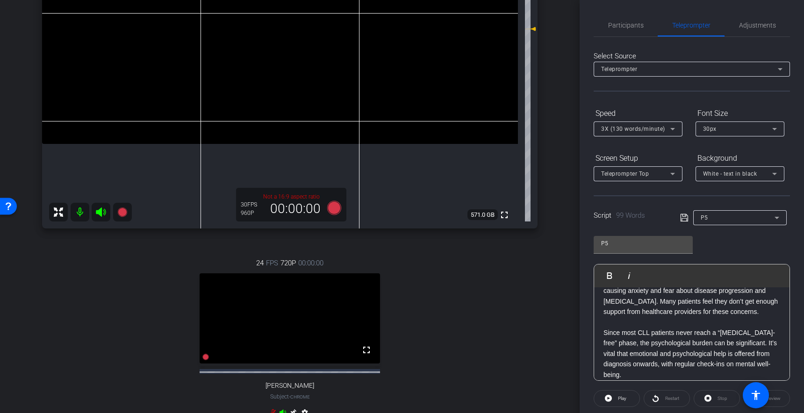
click at [644, 331] on p "Since most CLL patients never reach a “[MEDICAL_DATA]-free” phase, the psycholo…" at bounding box center [691, 354] width 177 height 52
drag, startPoint x: 621, startPoint y: 330, endPoint x: 641, endPoint y: 331, distance: 19.2
click at [639, 330] on p "Since most CLL patients never reach a “[MEDICAL_DATA]-free” phase, the psycholo…" at bounding box center [691, 354] width 177 height 52
drag, startPoint x: 663, startPoint y: 337, endPoint x: 658, endPoint y: 334, distance: 5.4
click at [663, 337] on p "Since most CLL patients never reach a “[MEDICAL_DATA]-free” phase, the psycholo…" at bounding box center [691, 354] width 177 height 52
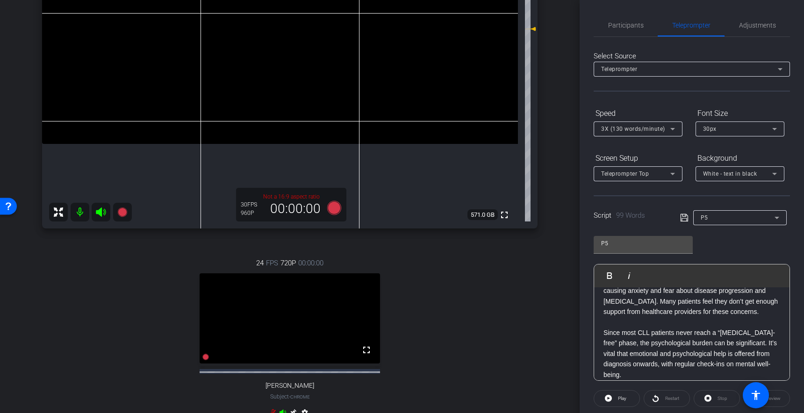
click at [680, 219] on div "Script 99 Words P5" at bounding box center [691, 210] width 196 height 30
click at [686, 222] on icon at bounding box center [684, 217] width 8 height 11
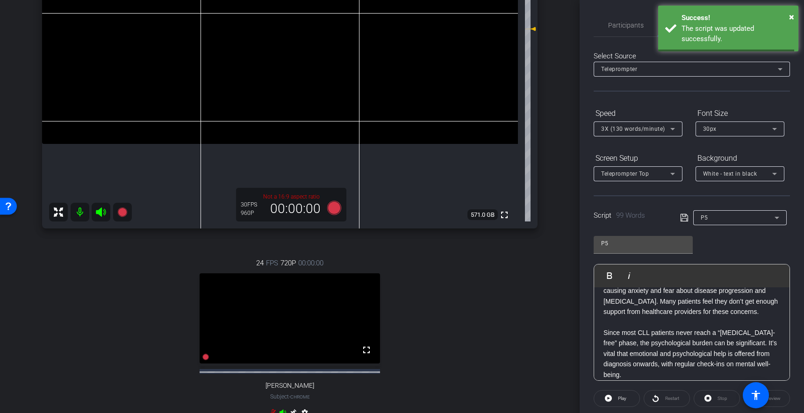
click at [683, 221] on icon at bounding box center [684, 217] width 8 height 11
click at [684, 221] on icon at bounding box center [684, 217] width 8 height 11
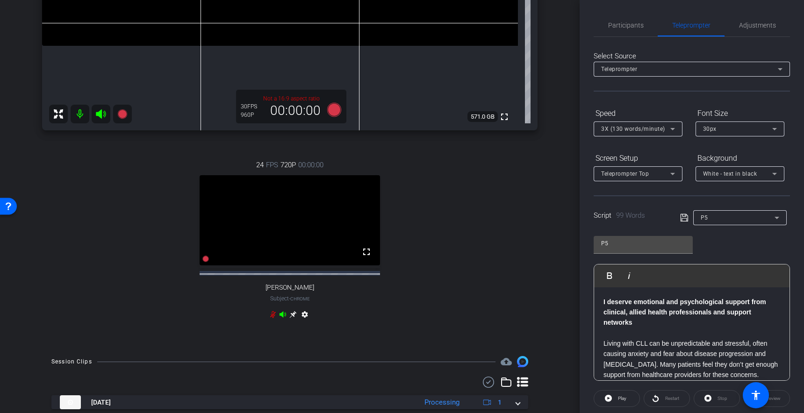
scroll to position [327, 0]
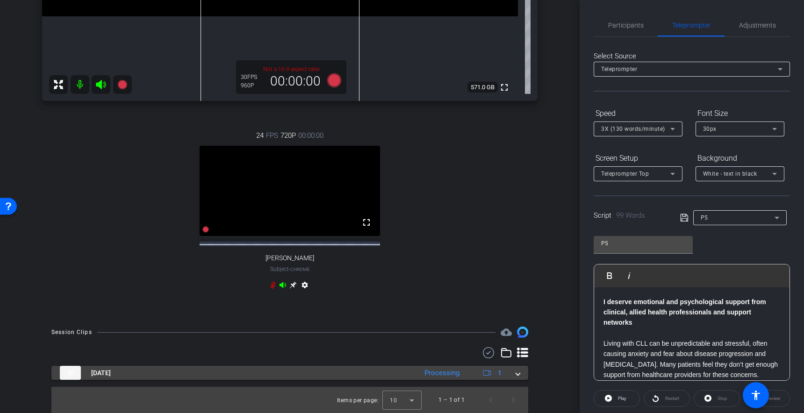
click at [517, 370] on span at bounding box center [518, 373] width 4 height 10
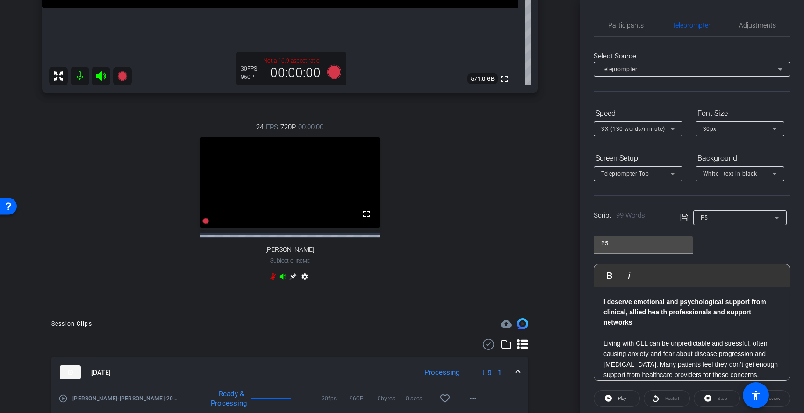
scroll to position [375, 0]
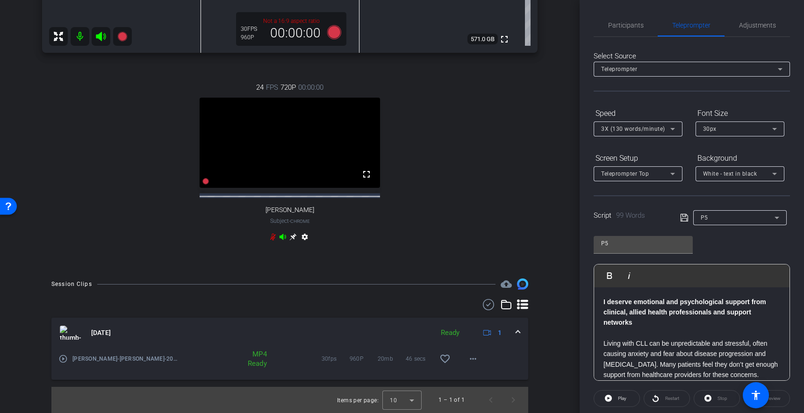
click at [503, 225] on div "24 FPS 720P 00:00:00 fullscreen [PERSON_NAME] Subject - Chrome settings" at bounding box center [289, 163] width 495 height 193
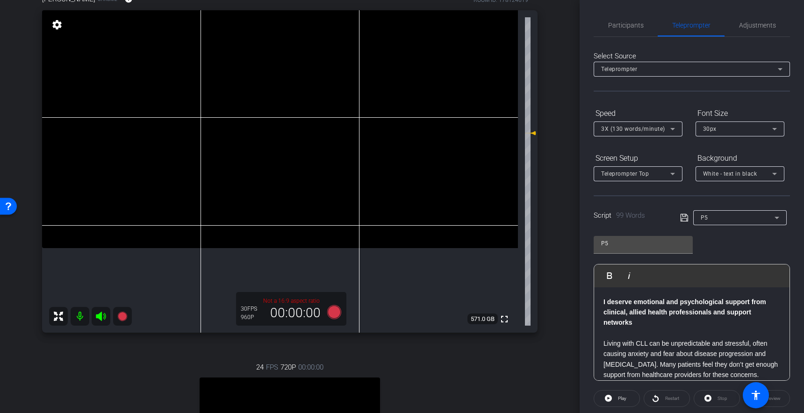
scroll to position [86, 0]
click at [624, 27] on span "Participants" at bounding box center [626, 25] width 36 height 7
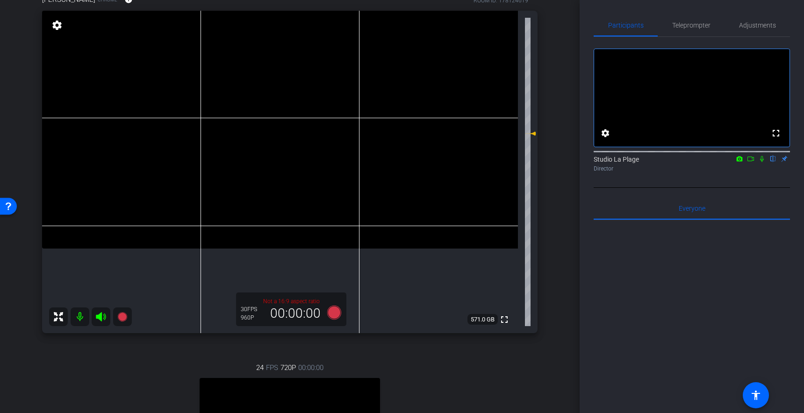
drag, startPoint x: 758, startPoint y: 172, endPoint x: 722, endPoint y: 188, distance: 39.1
click at [758, 162] on icon at bounding box center [761, 159] width 7 height 7
click at [121, 317] on icon at bounding box center [121, 316] width 9 height 9
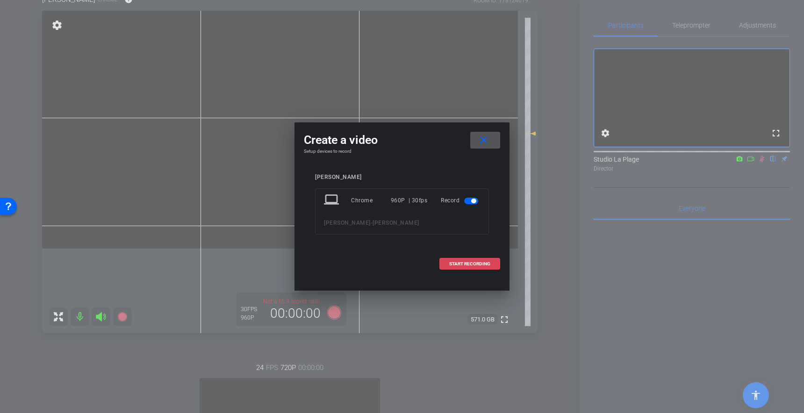
click at [465, 263] on span "START RECORDING" at bounding box center [469, 264] width 41 height 5
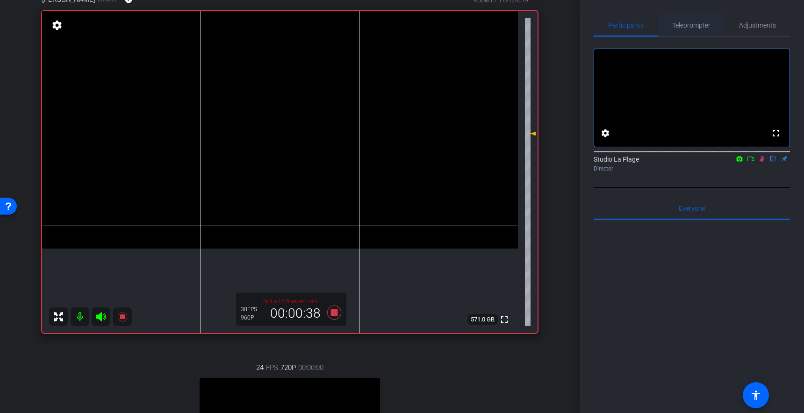
click at [688, 27] on span "Teleprompter" at bounding box center [691, 25] width 38 height 7
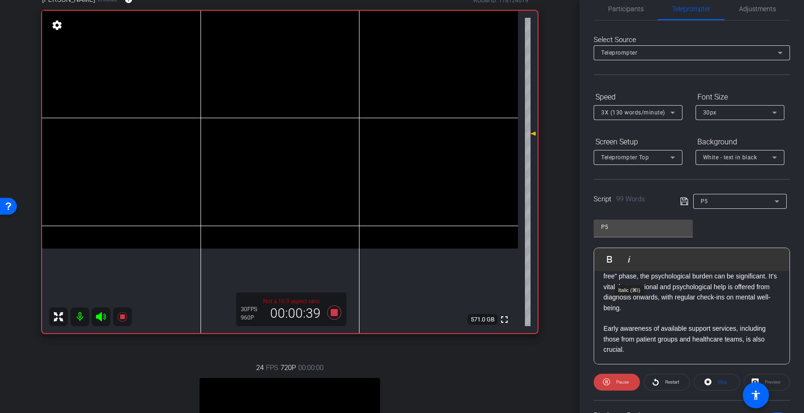
scroll to position [22, 0]
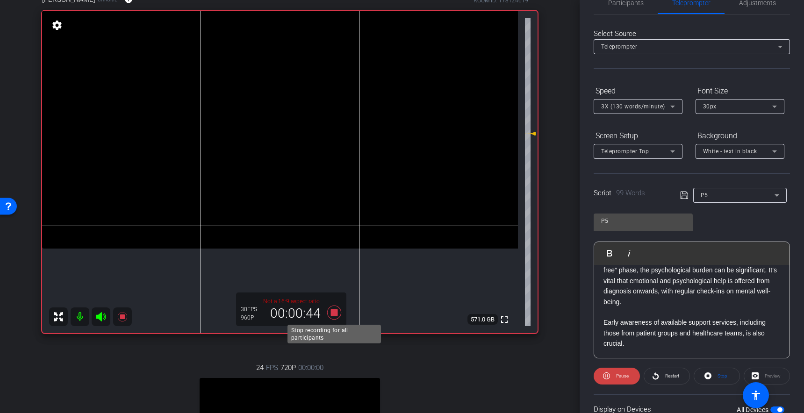
click at [333, 318] on icon at bounding box center [334, 312] width 22 height 17
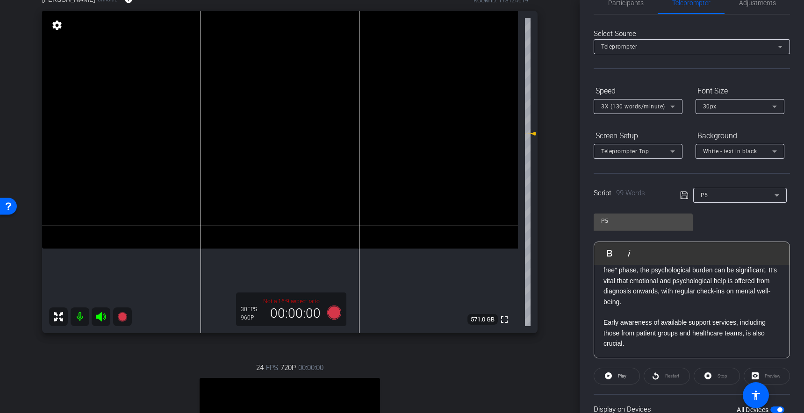
scroll to position [0, 0]
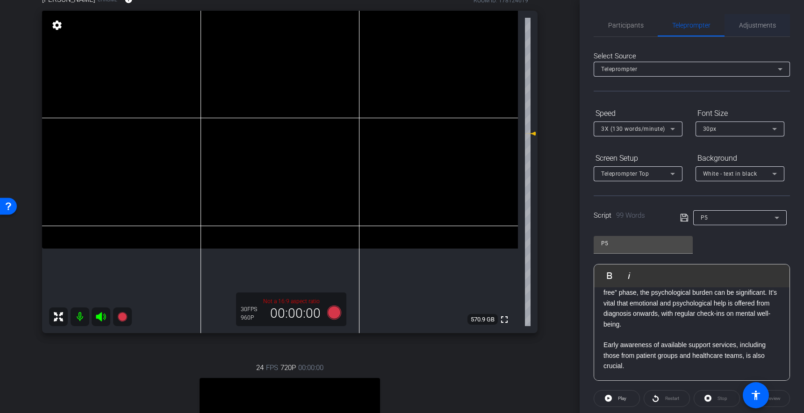
click at [753, 20] on span "Adjustments" at bounding box center [757, 25] width 37 height 22
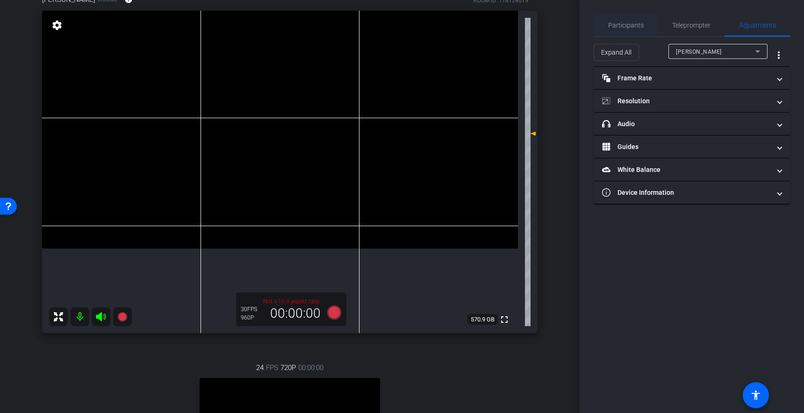
drag, startPoint x: 627, startPoint y: 24, endPoint x: 634, endPoint y: 27, distance: 8.2
click at [627, 24] on span "Participants" at bounding box center [626, 25] width 36 height 7
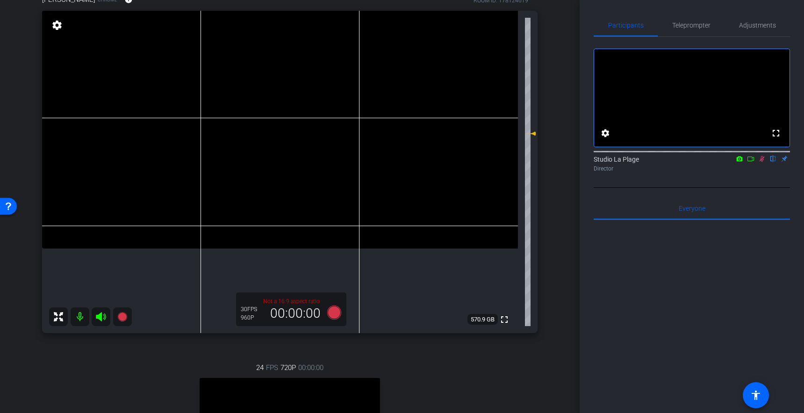
click at [762, 162] on icon at bounding box center [761, 159] width 7 height 7
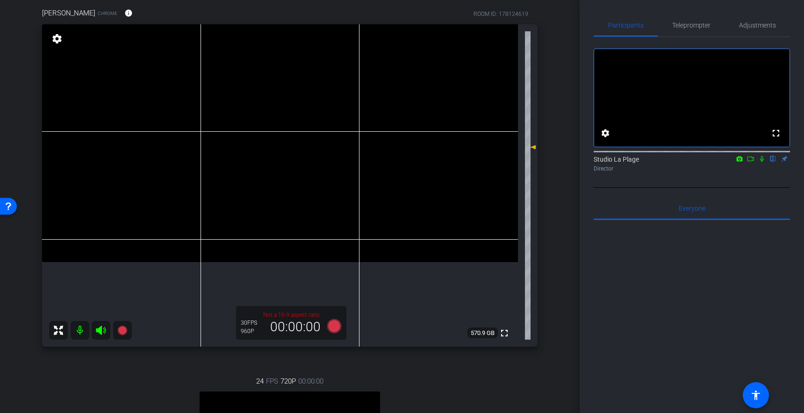
scroll to position [62, 0]
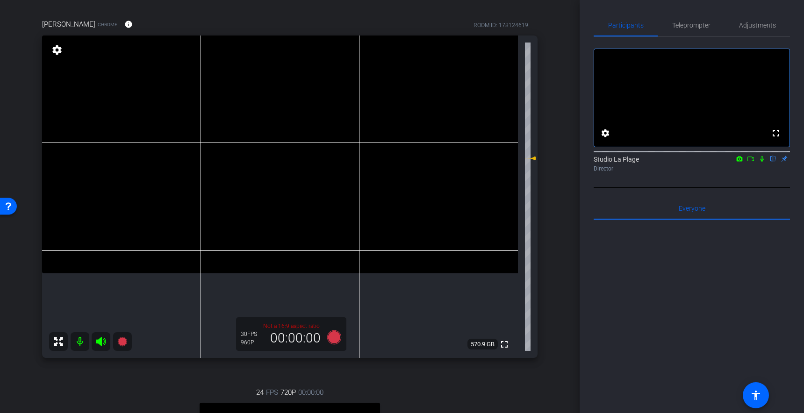
click at [23, 235] on div "[PERSON_NAME] Chrome info ROOM ID: 178124619 fullscreen settings 570.9 GB Not a…" at bounding box center [289, 289] width 533 height 570
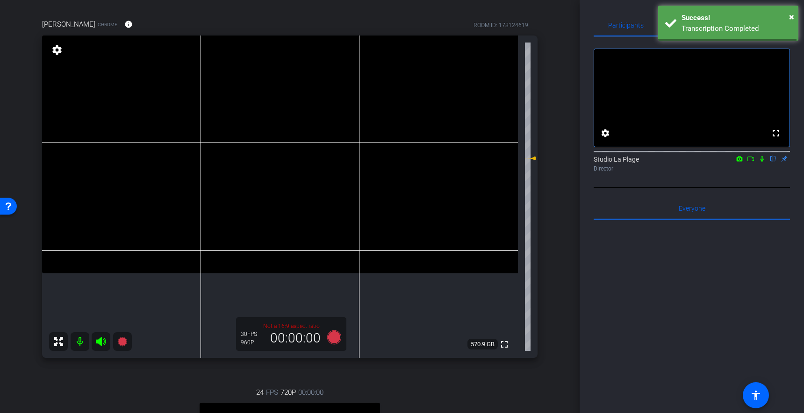
click at [15, 82] on div "arrow_back [PERSON_NAME] Back to project Send invite account_box grid_on settin…" at bounding box center [289, 144] width 579 height 413
click at [566, 36] on div "arrow_back [PERSON_NAME] Back to project Send invite account_box grid_on settin…" at bounding box center [289, 144] width 579 height 413
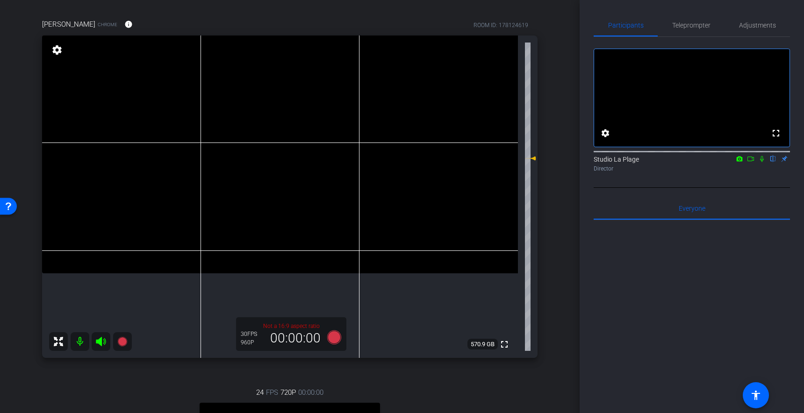
click at [17, 88] on div "arrow_back [PERSON_NAME] Back to project Send invite account_box grid_on settin…" at bounding box center [289, 144] width 579 height 413
drag, startPoint x: 688, startPoint y: 24, endPoint x: 667, endPoint y: 27, distance: 21.2
click at [688, 24] on span "Teleprompter" at bounding box center [691, 25] width 38 height 7
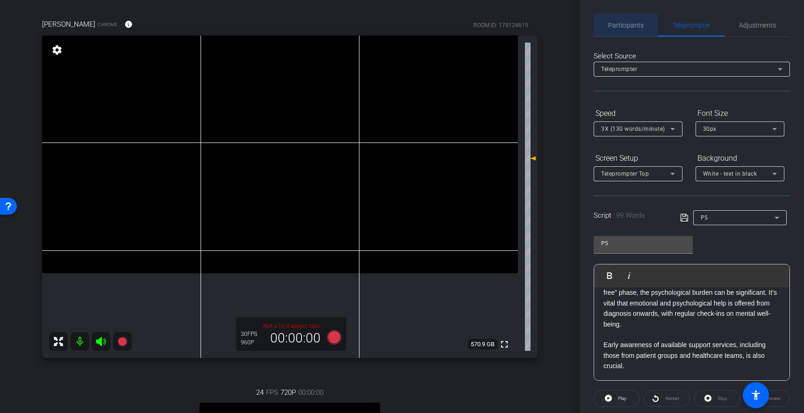
click at [641, 26] on span "Participants" at bounding box center [626, 25] width 36 height 7
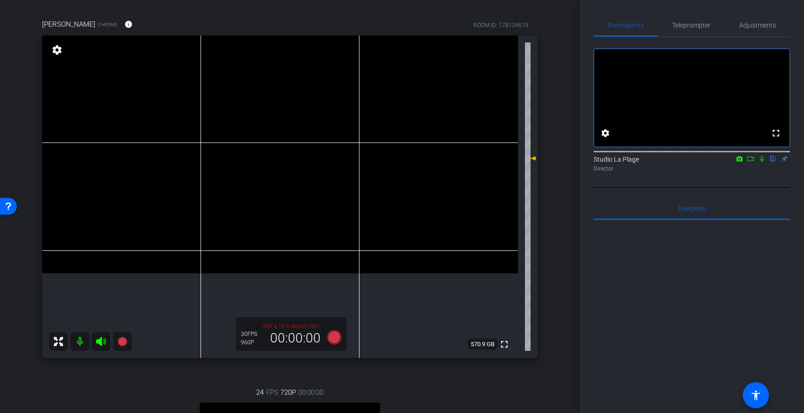
click at [765, 162] on icon at bounding box center [761, 159] width 7 height 7
click at [123, 343] on icon at bounding box center [121, 341] width 9 height 9
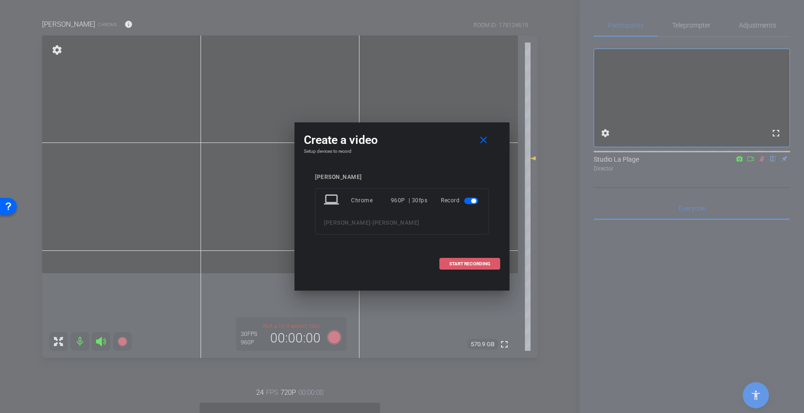
drag, startPoint x: 478, startPoint y: 263, endPoint x: 466, endPoint y: 286, distance: 26.3
click at [478, 263] on span "START RECORDING" at bounding box center [469, 264] width 41 height 5
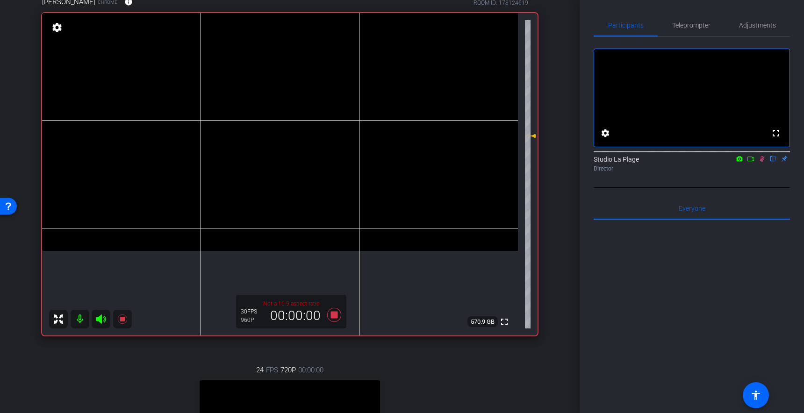
scroll to position [82, 0]
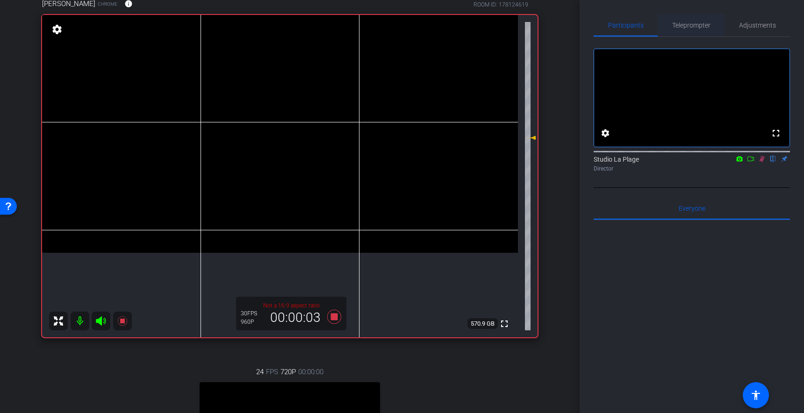
click at [687, 22] on span "Teleprompter" at bounding box center [691, 25] width 38 height 7
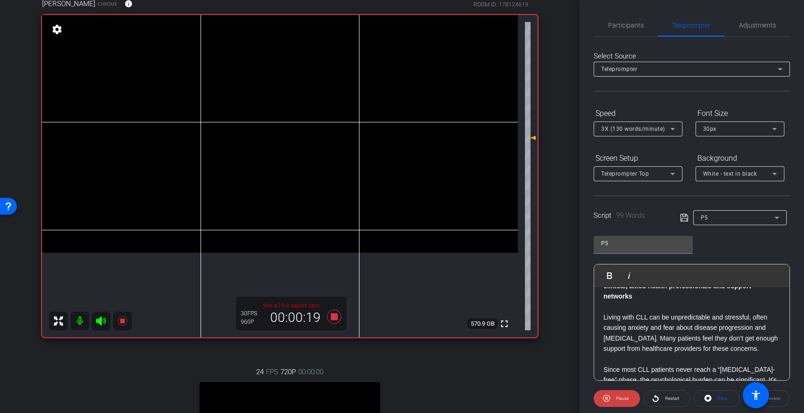
scroll to position [27, 0]
click at [631, 338] on p "Living with CLL can be unpredictable and stressful, often causing anxiety and f…" at bounding box center [691, 333] width 177 height 42
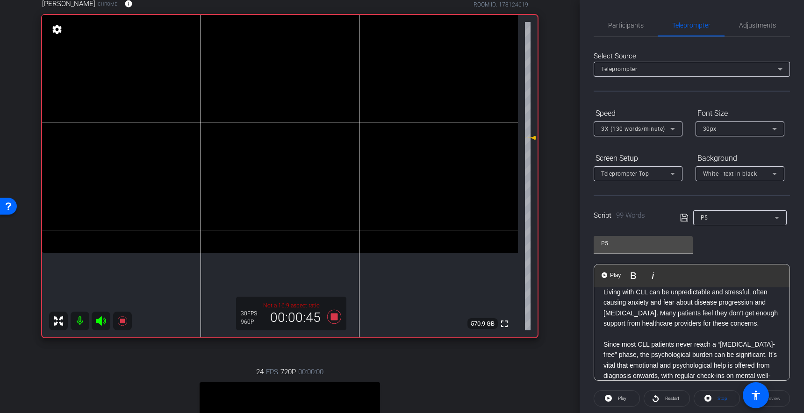
scroll to position [43, 0]
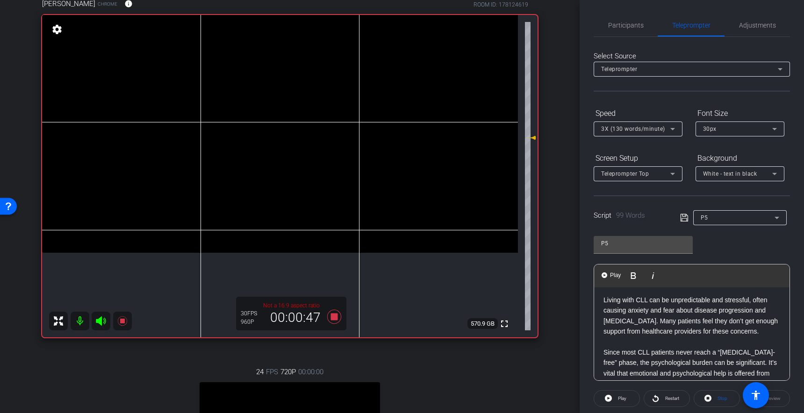
click at [329, 317] on icon at bounding box center [334, 316] width 22 height 17
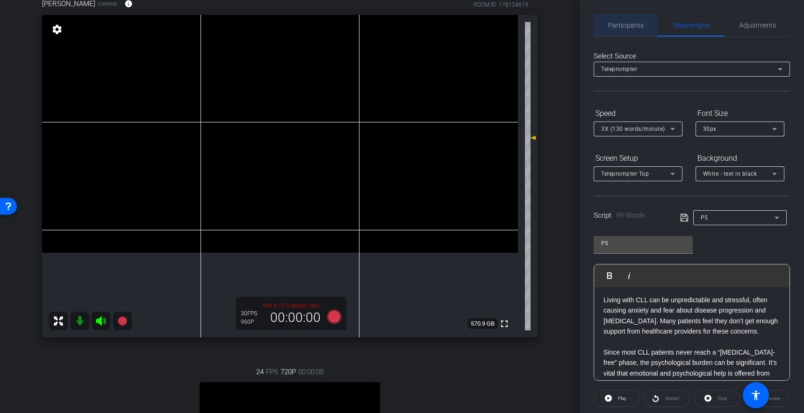
drag, startPoint x: 622, startPoint y: 29, endPoint x: 601, endPoint y: 45, distance: 27.0
click at [622, 29] on span "Participants" at bounding box center [626, 25] width 36 height 22
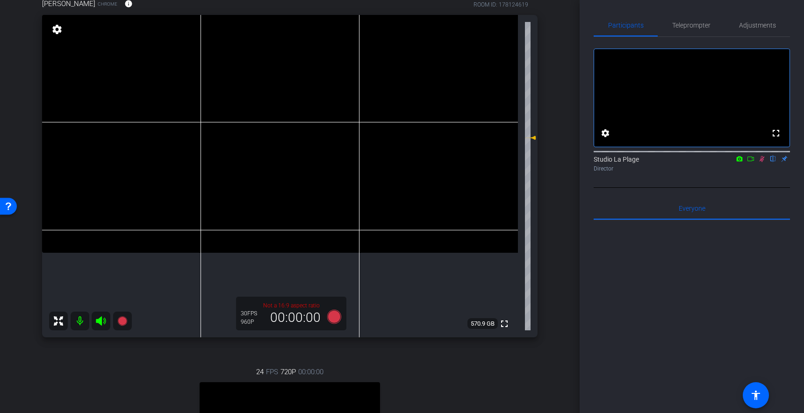
click at [760, 162] on icon at bounding box center [761, 159] width 7 height 7
click at [688, 25] on span "Teleprompter" at bounding box center [691, 25] width 38 height 7
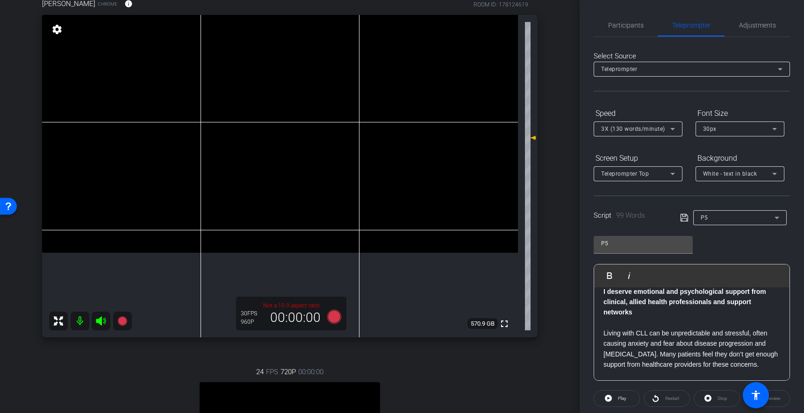
scroll to position [7, 0]
click at [701, 355] on p "Living with CLL can be unpredictable and stressful, often causing anxiety and f…" at bounding box center [691, 352] width 177 height 42
drag, startPoint x: 629, startPoint y: 356, endPoint x: 635, endPoint y: 370, distance: 15.7
click at [628, 356] on p "Living with CLL can be unpredictable and stressful, often causing anxiety and f…" at bounding box center [691, 352] width 177 height 42
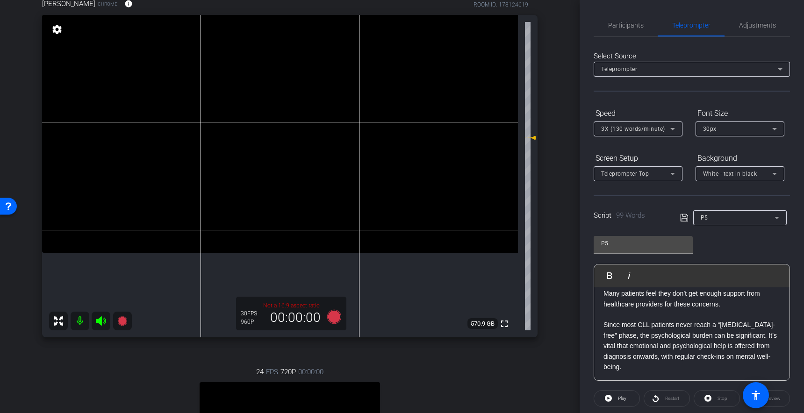
scroll to position [93, 0]
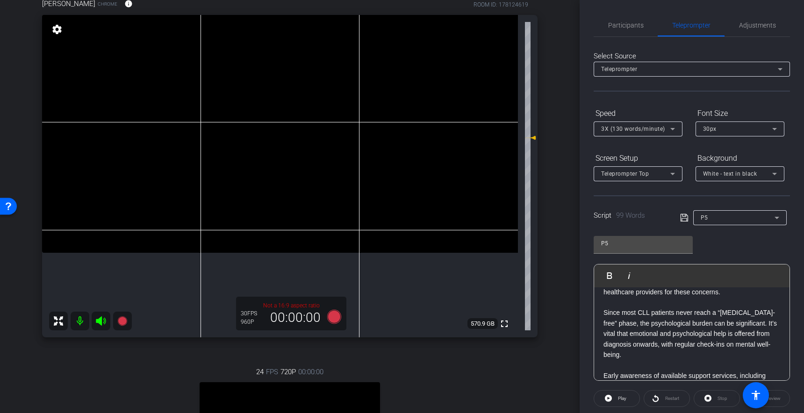
drag, startPoint x: 733, startPoint y: 323, endPoint x: 734, endPoint y: 332, distance: 8.5
click at [733, 324] on p "Since most CLL patients never reach a “[MEDICAL_DATA]-free” phase, the psycholo…" at bounding box center [691, 333] width 177 height 52
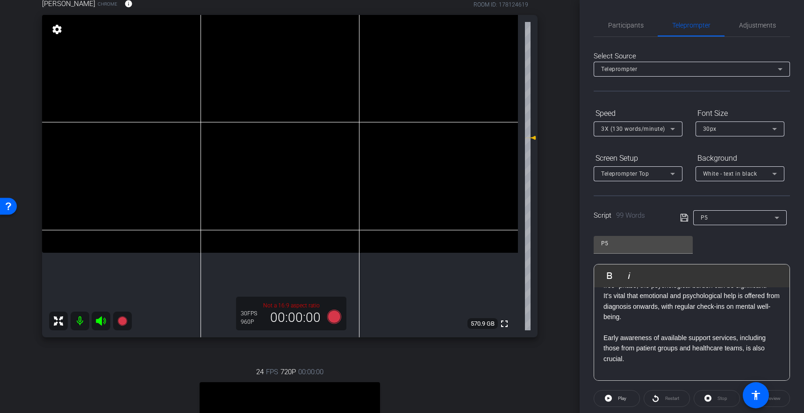
scroll to position [130, 0]
click at [612, 335] on p "Early awareness of available support services, including those from patient gro…" at bounding box center [691, 349] width 177 height 31
click at [639, 308] on p "It’s vital that emotional and psychological help is offered from diagnosis onwa…" at bounding box center [691, 307] width 177 height 31
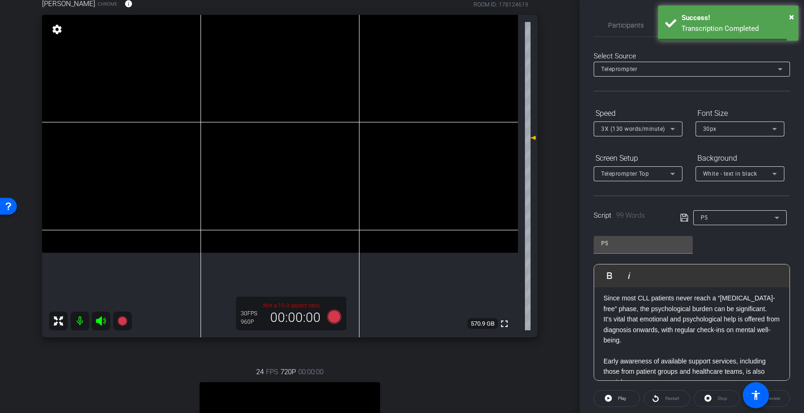
scroll to position [104, 0]
drag, startPoint x: 744, startPoint y: 314, endPoint x: 736, endPoint y: 316, distance: 8.7
click at [744, 314] on p "Since most CLL patients never reach a “[MEDICAL_DATA]-free” phase, the psycholo…" at bounding box center [691, 307] width 177 height 21
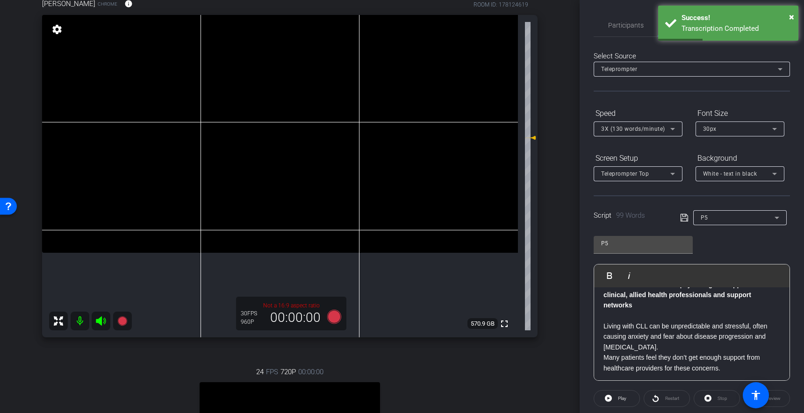
scroll to position [7, 0]
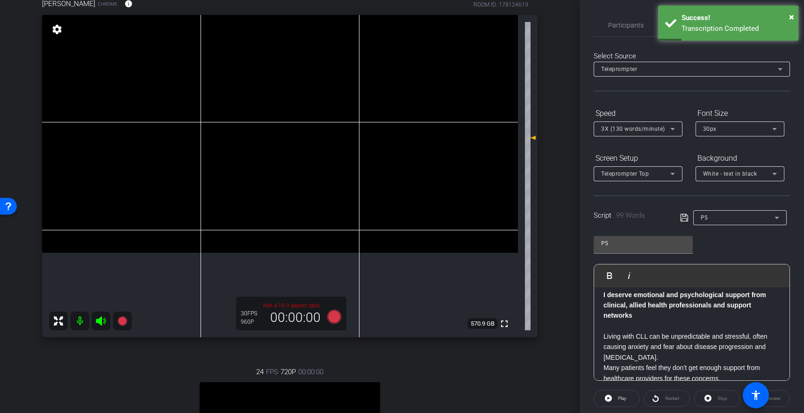
drag, startPoint x: 634, startPoint y: 354, endPoint x: 655, endPoint y: 360, distance: 21.3
click at [634, 354] on p "Living with CLL can be unpredictable and stressful, often causing anxiety and f…" at bounding box center [691, 346] width 177 height 31
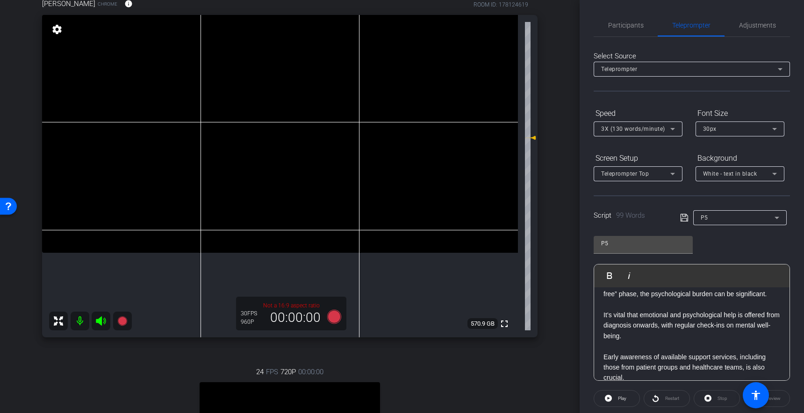
scroll to position [156, 0]
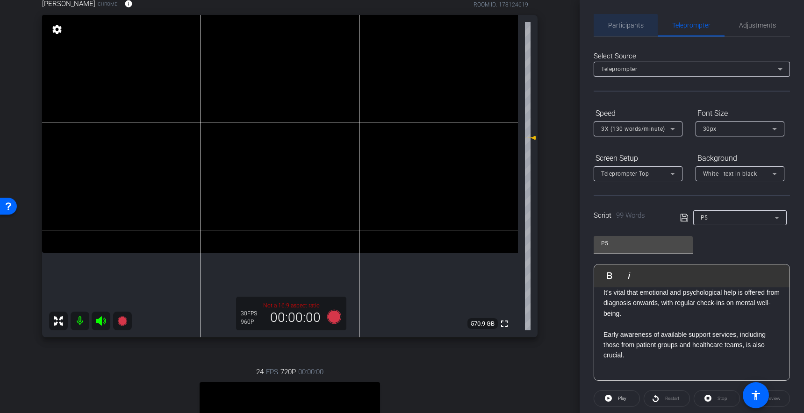
drag, startPoint x: 623, startPoint y: 25, endPoint x: 649, endPoint y: 42, distance: 31.5
click at [623, 25] on span "Participants" at bounding box center [626, 25] width 36 height 7
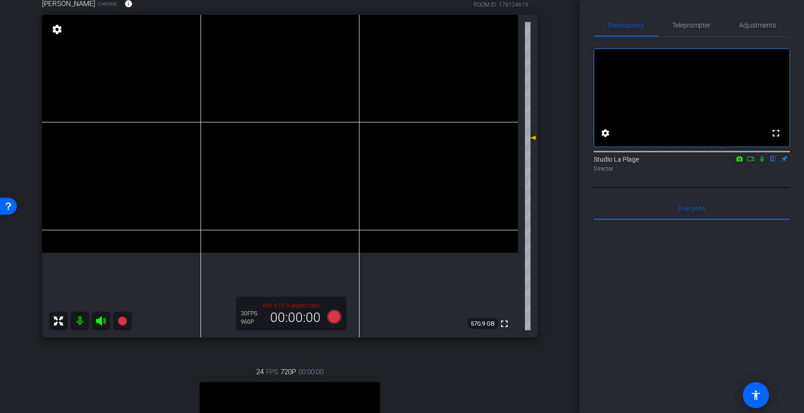
drag, startPoint x: 761, startPoint y: 172, endPoint x: 729, endPoint y: 193, distance: 37.7
click at [760, 162] on icon at bounding box center [761, 159] width 7 height 7
click at [121, 322] on icon at bounding box center [121, 320] width 9 height 9
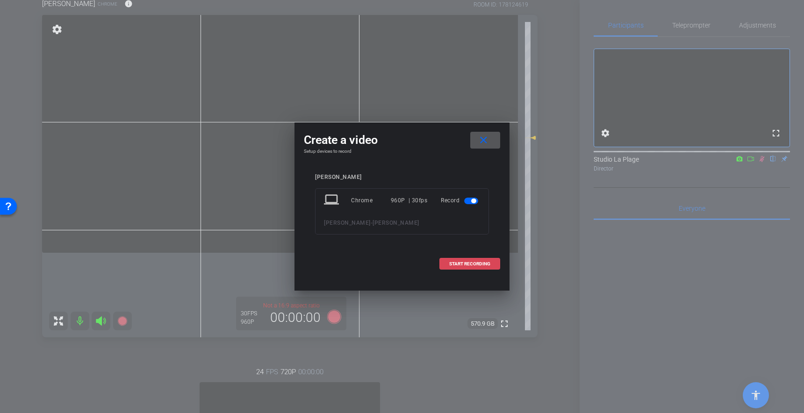
click at [491, 257] on span at bounding box center [470, 264] width 60 height 22
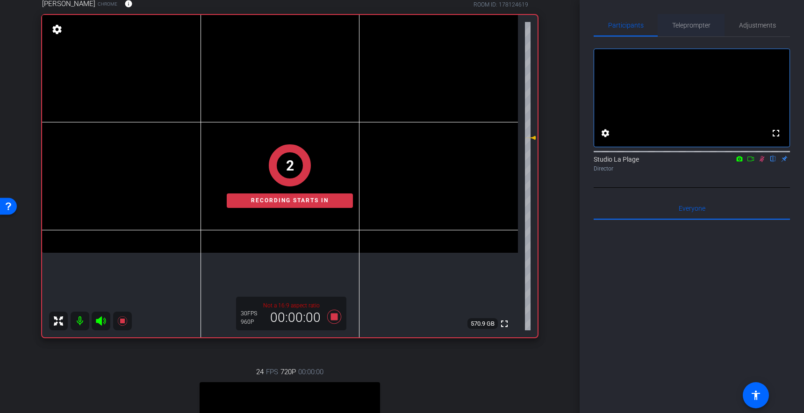
drag, startPoint x: 687, startPoint y: 20, endPoint x: 690, endPoint y: 31, distance: 11.0
click at [687, 20] on span "Teleprompter" at bounding box center [691, 25] width 38 height 22
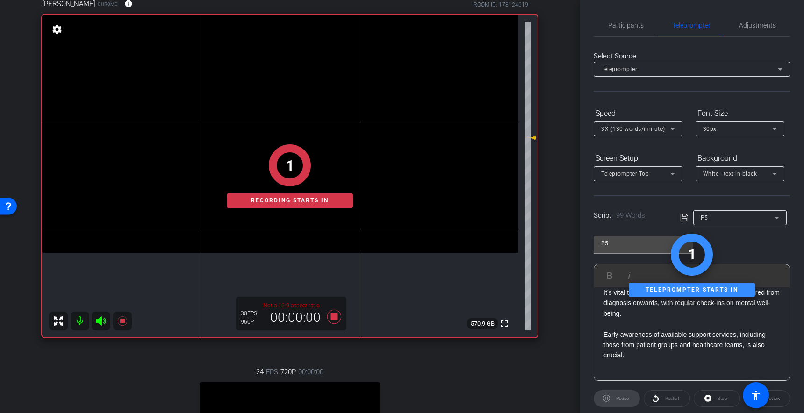
scroll to position [0, 0]
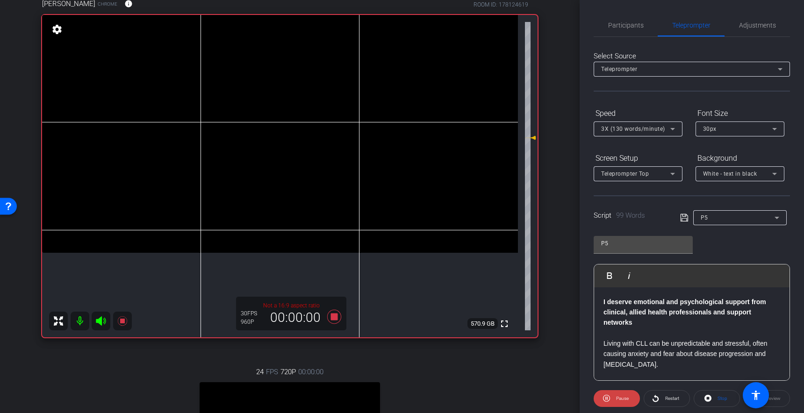
click at [685, 214] on icon at bounding box center [683, 217] width 7 height 7
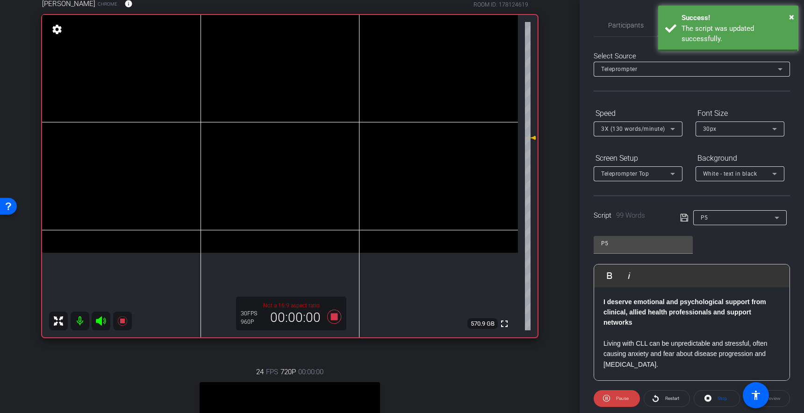
click at [682, 220] on icon at bounding box center [684, 217] width 8 height 11
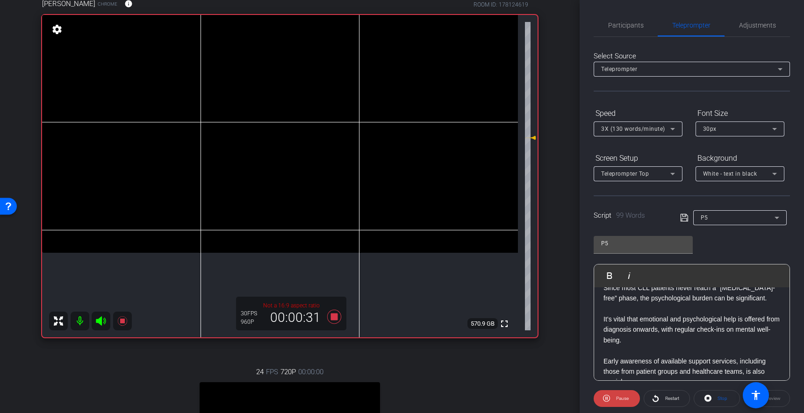
scroll to position [133, 0]
click at [626, 25] on span "Participants" at bounding box center [626, 25] width 36 height 7
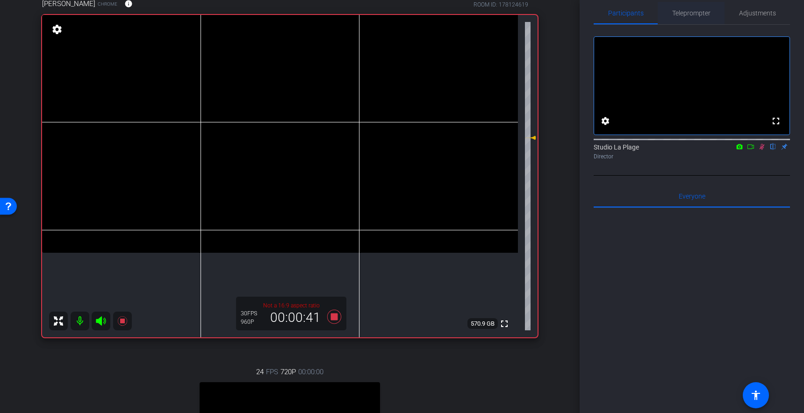
scroll to position [0, 0]
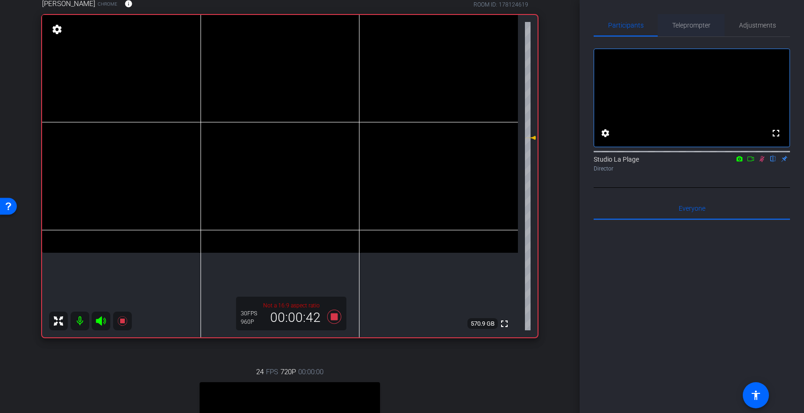
click at [684, 29] on span "Teleprompter" at bounding box center [691, 25] width 38 height 22
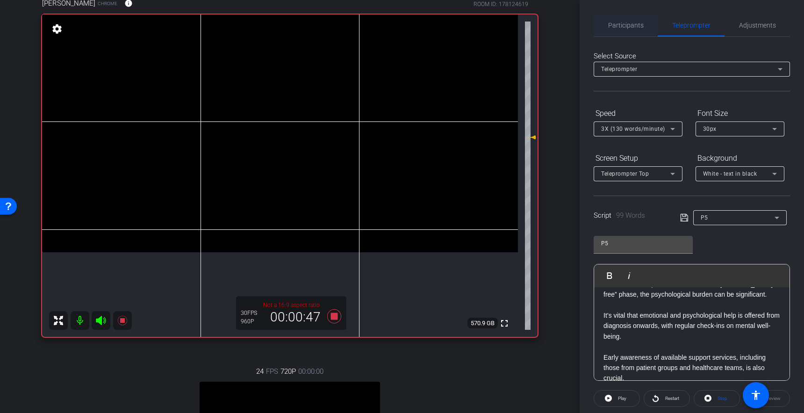
click at [622, 23] on span "Participants" at bounding box center [626, 25] width 36 height 7
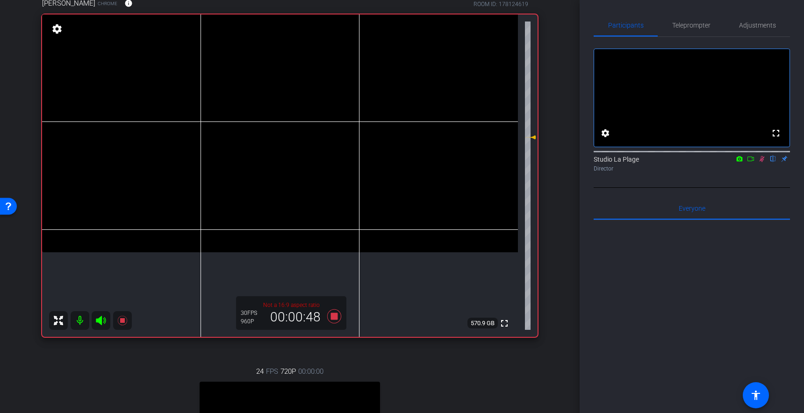
drag, startPoint x: 760, startPoint y: 171, endPoint x: 756, endPoint y: 180, distance: 10.5
click at [760, 162] on icon at bounding box center [761, 159] width 5 height 6
click at [124, 321] on icon at bounding box center [121, 320] width 9 height 9
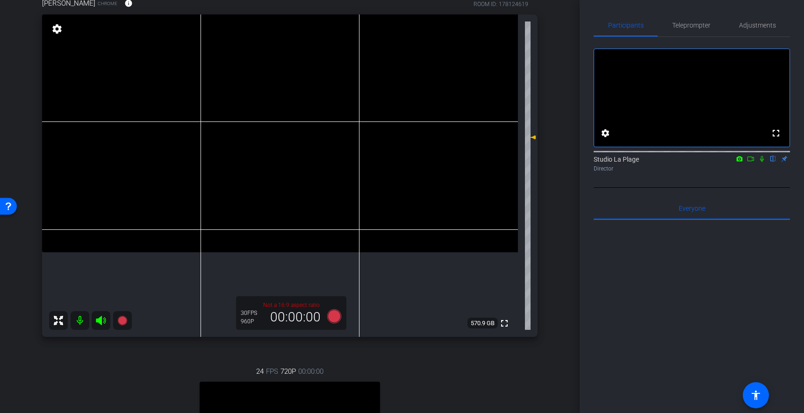
click at [559, 57] on div "arrow_back [PERSON_NAME] Back to project Send invite account_box grid_on settin…" at bounding box center [289, 123] width 579 height 413
click at [697, 23] on span "Teleprompter" at bounding box center [691, 25] width 38 height 7
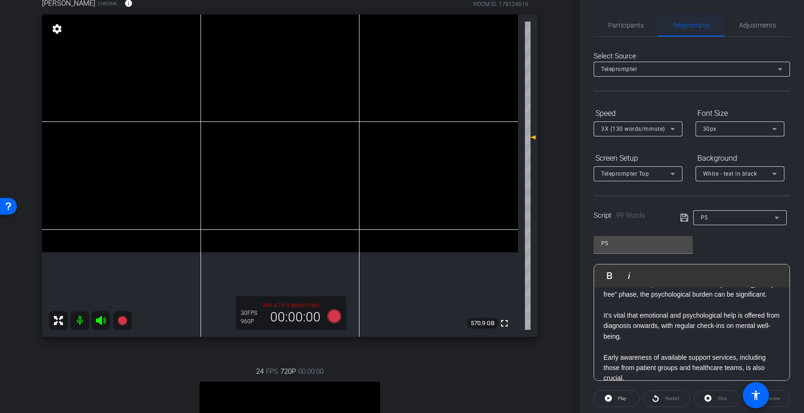
drag, startPoint x: 638, startPoint y: 28, endPoint x: 657, endPoint y: 30, distance: 19.2
click at [638, 28] on span "Participants" at bounding box center [626, 25] width 36 height 7
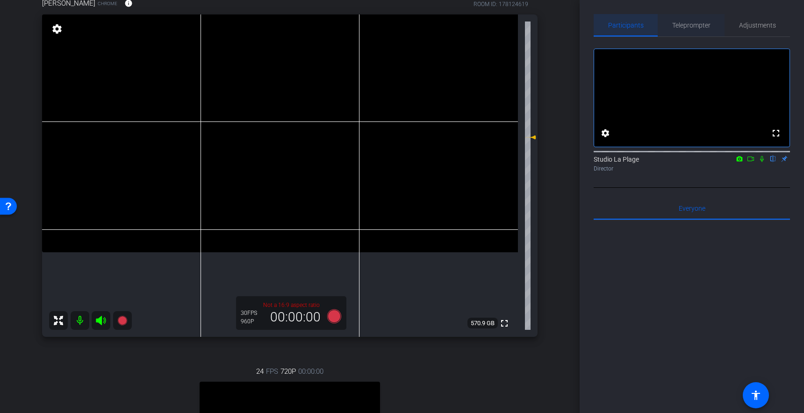
drag, startPoint x: 677, startPoint y: 24, endPoint x: 678, endPoint y: 30, distance: 5.6
click at [677, 24] on span "Teleprompter" at bounding box center [691, 25] width 38 height 7
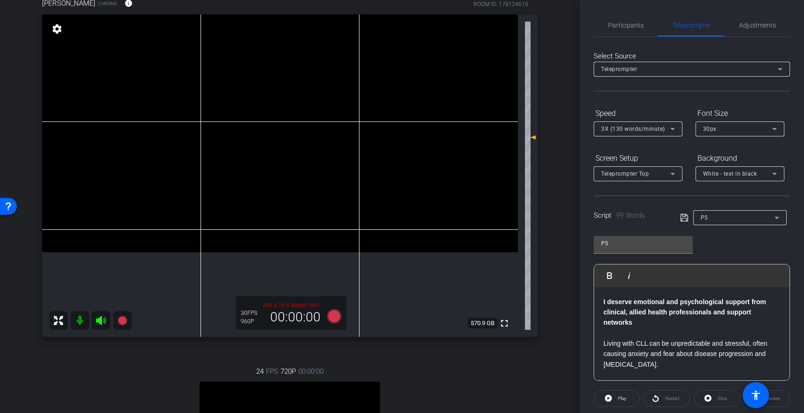
click at [685, 221] on icon at bounding box center [683, 217] width 7 height 7
click at [684, 220] on icon at bounding box center [684, 217] width 8 height 11
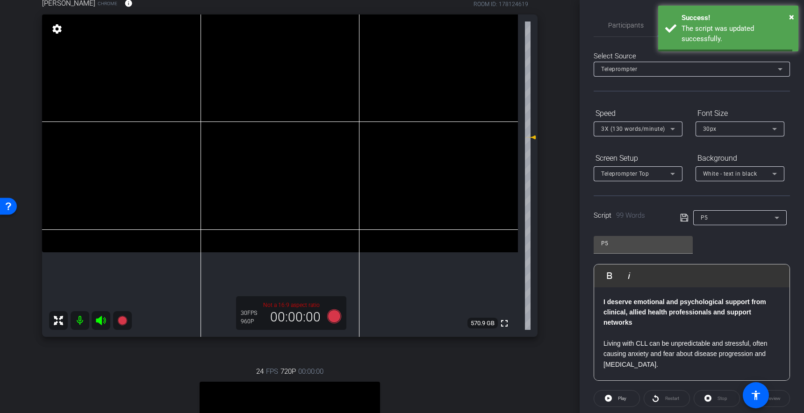
drag, startPoint x: 684, startPoint y: 221, endPoint x: 647, endPoint y: 101, distance: 124.9
click at [684, 220] on icon at bounding box center [684, 217] width 8 height 11
click at [637, 21] on span "Participants" at bounding box center [626, 25] width 36 height 22
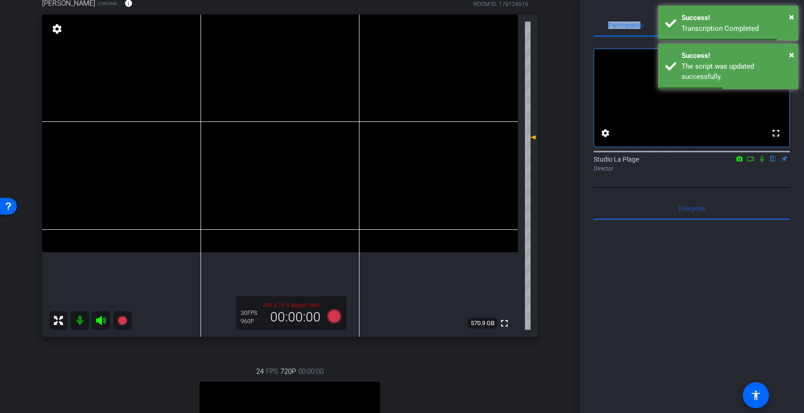
click at [762, 162] on icon at bounding box center [762, 159] width 4 height 6
click at [125, 324] on icon at bounding box center [122, 320] width 11 height 11
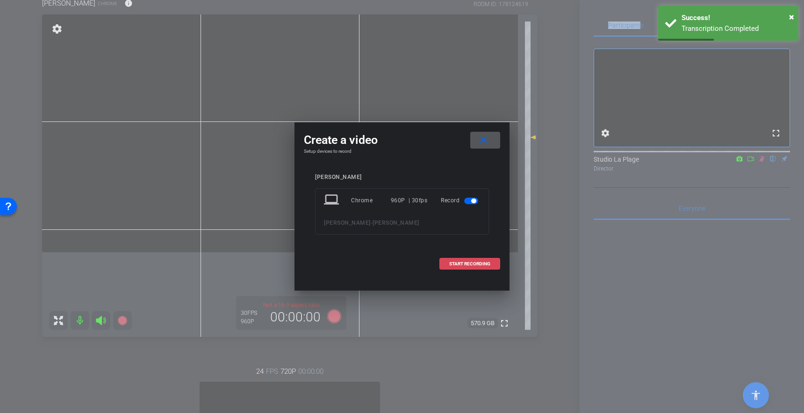
click at [463, 263] on span "START RECORDING" at bounding box center [469, 264] width 41 height 5
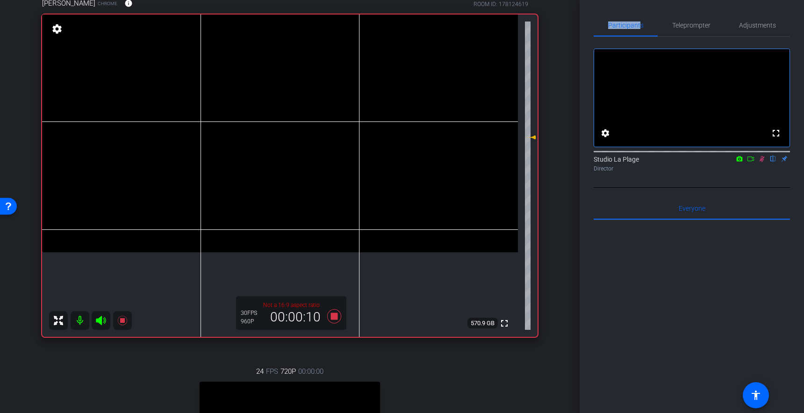
scroll to position [81, 0]
click at [690, 28] on span "Teleprompter" at bounding box center [691, 25] width 38 height 7
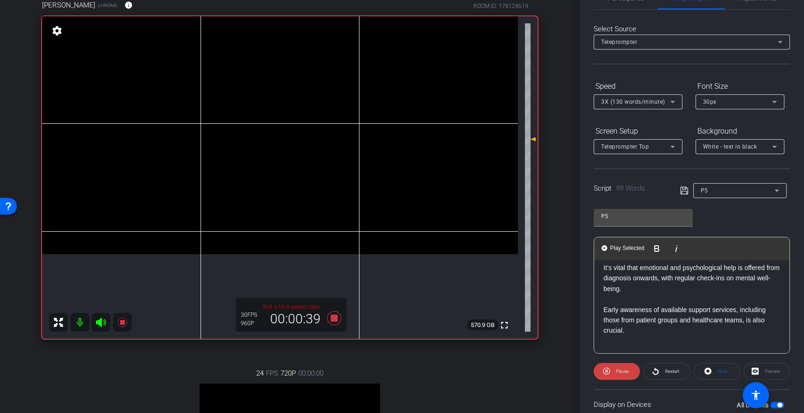
scroll to position [154, 0]
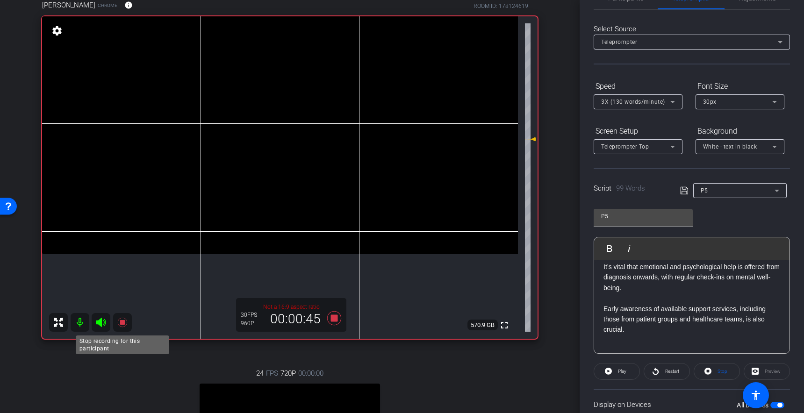
click at [124, 322] on icon at bounding box center [121, 322] width 9 height 9
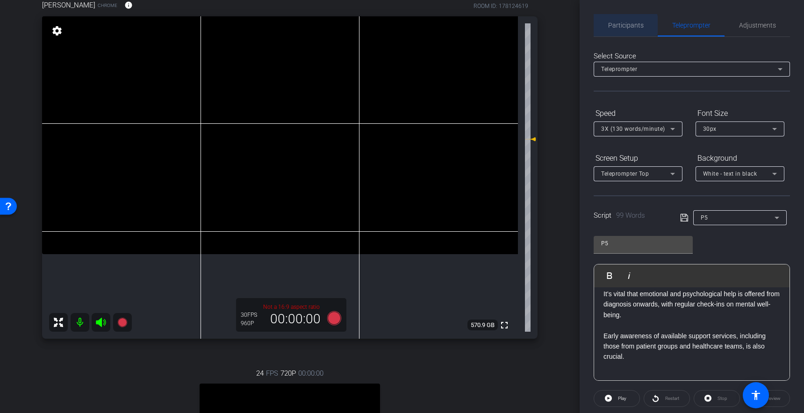
drag, startPoint x: 618, startPoint y: 25, endPoint x: 642, endPoint y: 38, distance: 27.8
click at [619, 25] on span "Participants" at bounding box center [626, 25] width 36 height 7
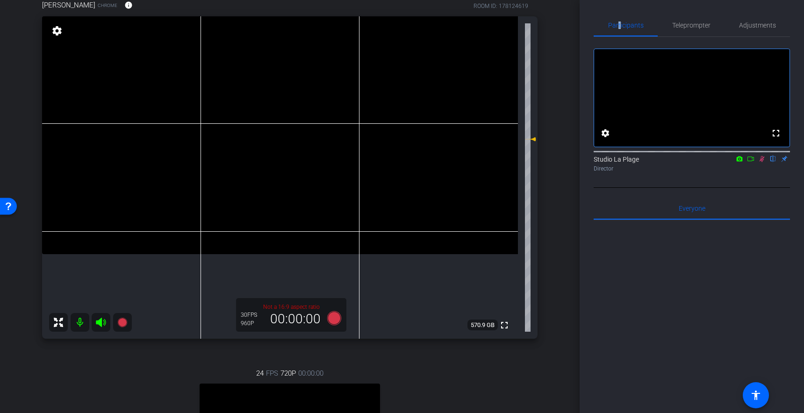
click at [762, 162] on icon at bounding box center [761, 159] width 7 height 7
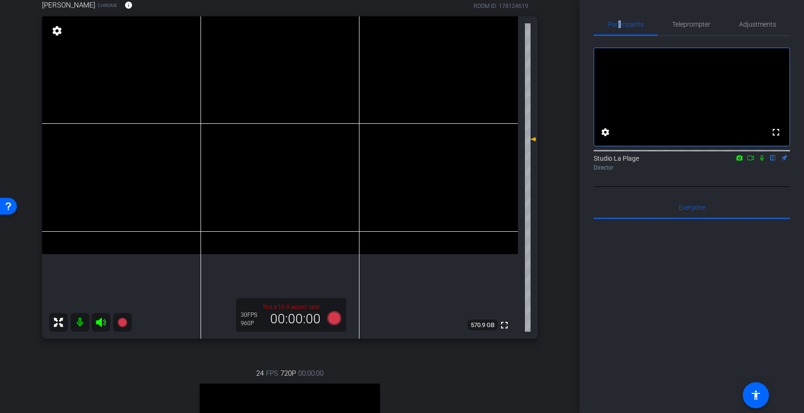
click at [761, 161] on icon at bounding box center [761, 158] width 7 height 7
click at [120, 322] on icon at bounding box center [121, 322] width 9 height 9
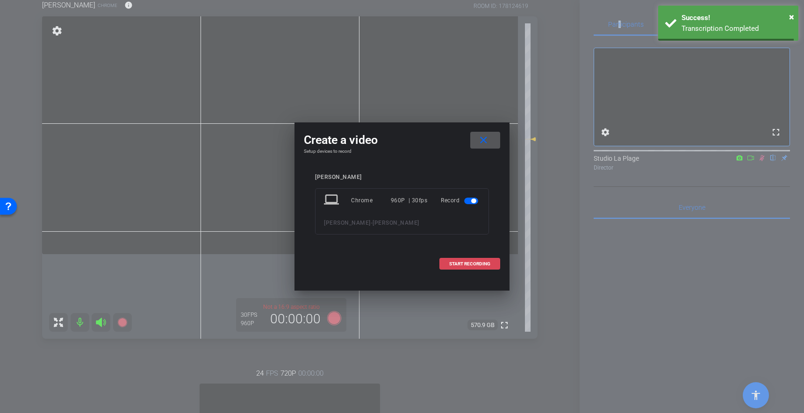
drag, startPoint x: 460, startPoint y: 264, endPoint x: 454, endPoint y: 265, distance: 6.6
click at [459, 264] on span "START RECORDING" at bounding box center [469, 264] width 41 height 5
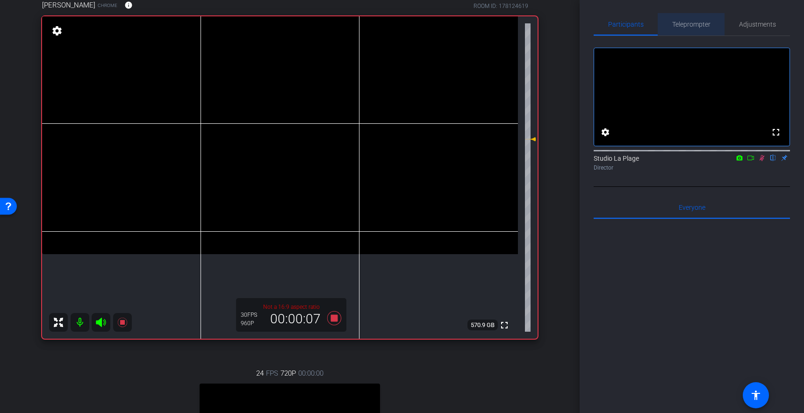
drag, startPoint x: 684, startPoint y: 23, endPoint x: 672, endPoint y: 38, distance: 19.6
click at [684, 23] on span "Teleprompter" at bounding box center [691, 24] width 38 height 7
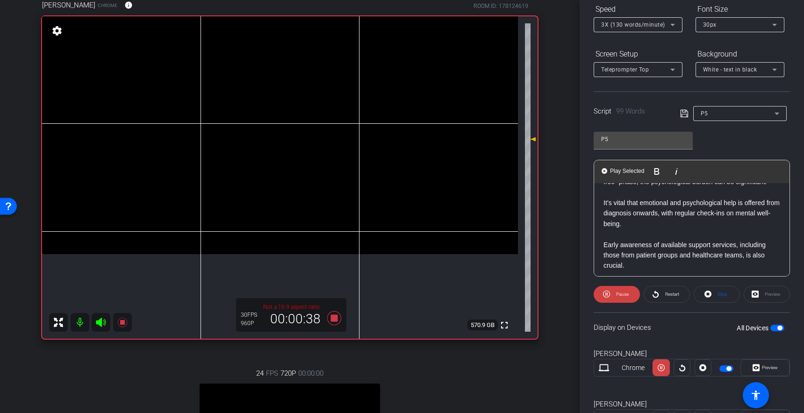
scroll to position [144, 0]
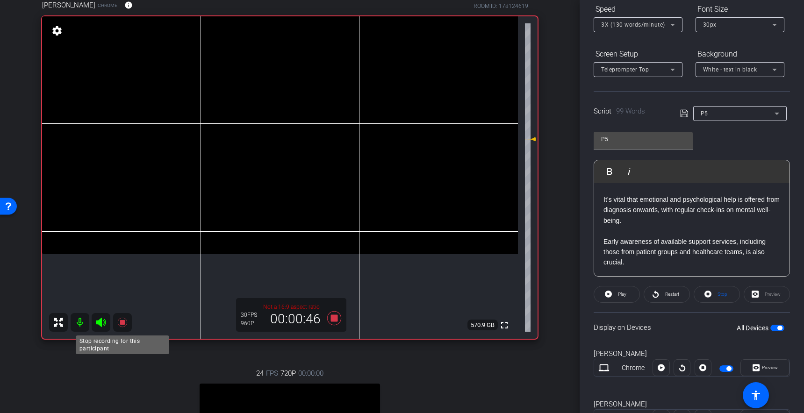
click at [125, 321] on icon at bounding box center [122, 322] width 11 height 11
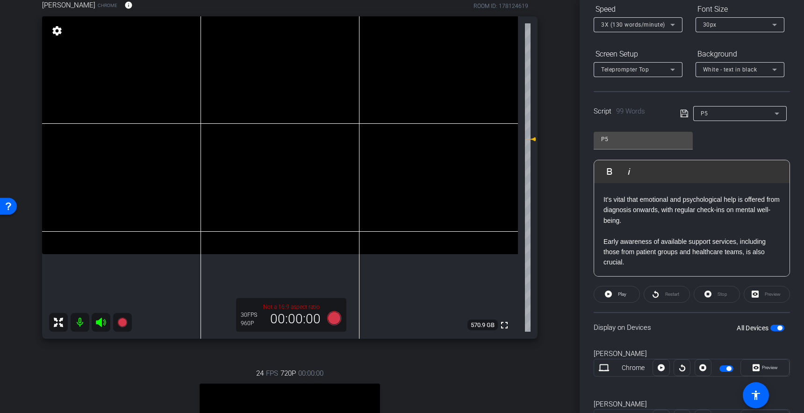
scroll to position [0, 0]
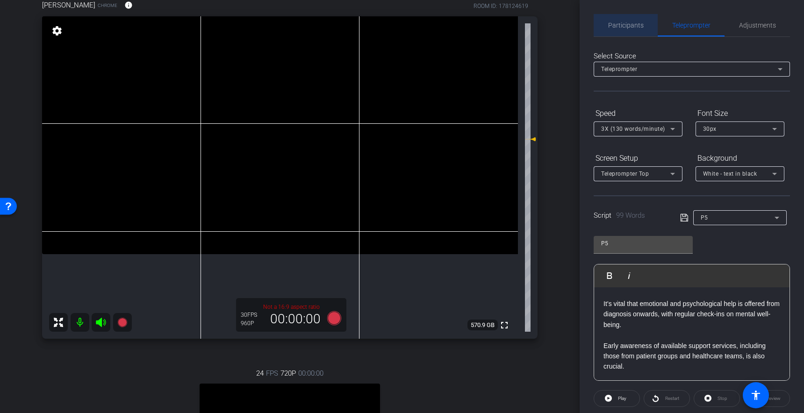
click at [623, 22] on span "Participants" at bounding box center [626, 25] width 36 height 7
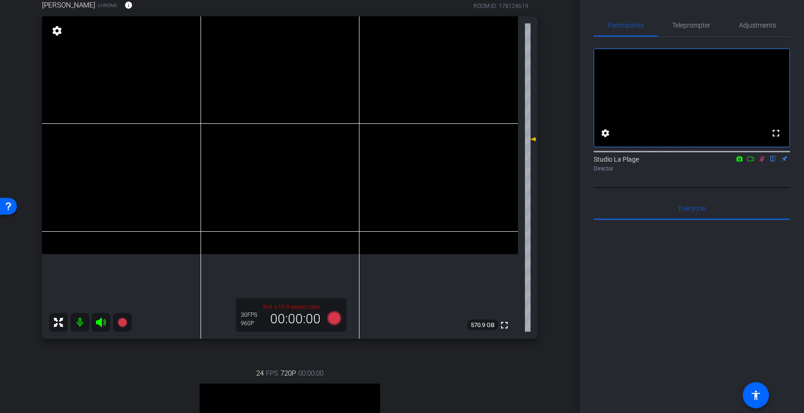
click at [767, 163] on mat-icon "flip" at bounding box center [772, 158] width 11 height 8
drag, startPoint x: 760, startPoint y: 171, endPoint x: 760, endPoint y: 178, distance: 7.5
click at [760, 162] on icon at bounding box center [761, 159] width 7 height 7
drag, startPoint x: 770, startPoint y: 168, endPoint x: 772, endPoint y: 173, distance: 5.3
click at [770, 163] on mat-icon "flip" at bounding box center [772, 158] width 11 height 8
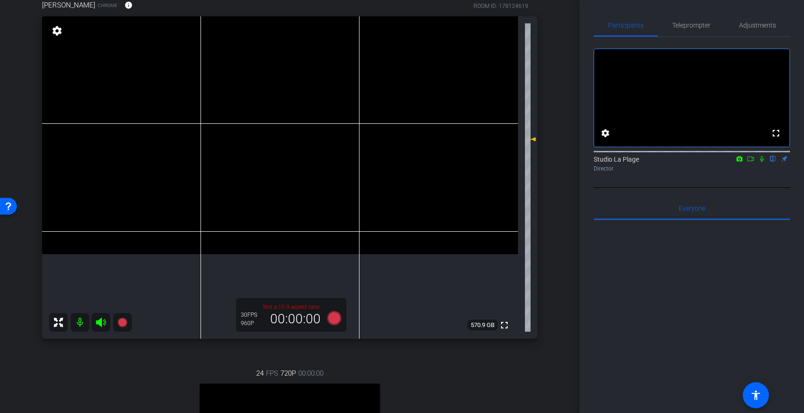
click at [645, 294] on div at bounding box center [691, 335] width 196 height 231
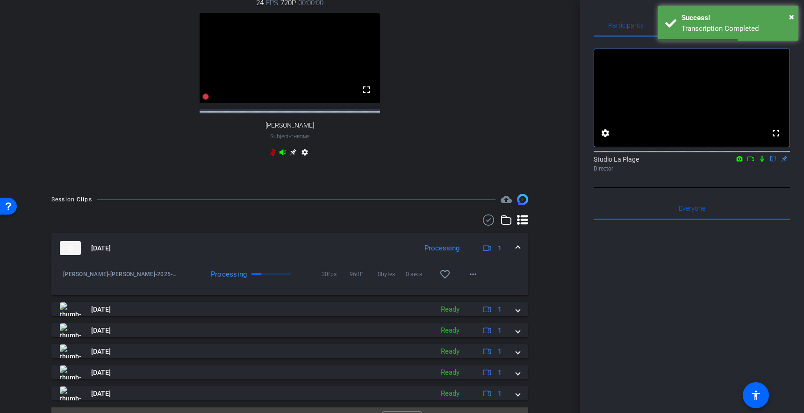
scroll to position [456, 0]
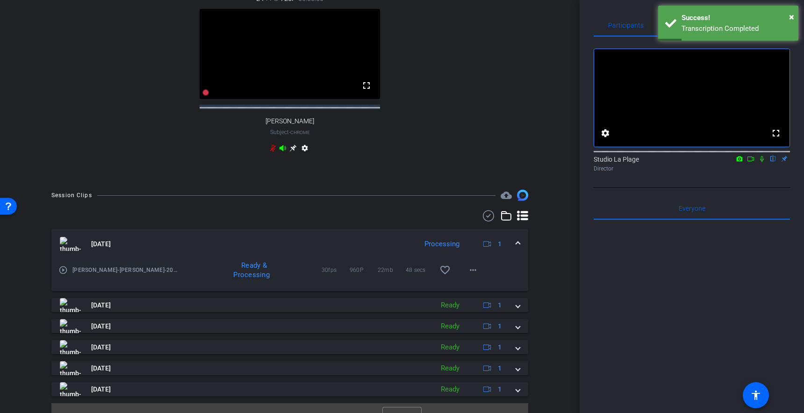
click at [445, 220] on div at bounding box center [289, 215] width 477 height 11
click at [516, 249] on span at bounding box center [518, 244] width 4 height 10
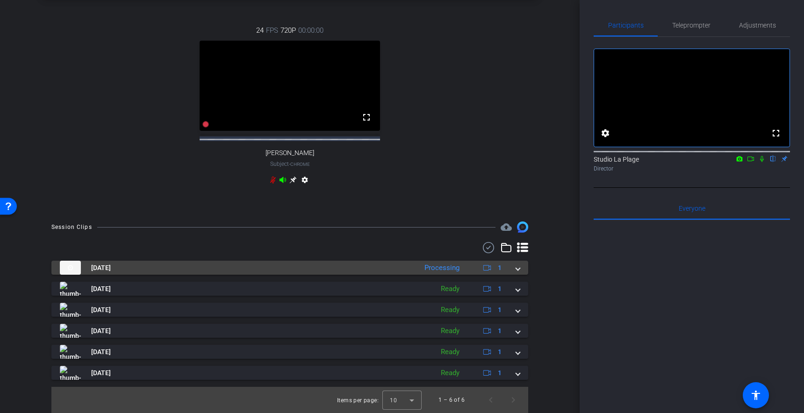
scroll to position [432, 0]
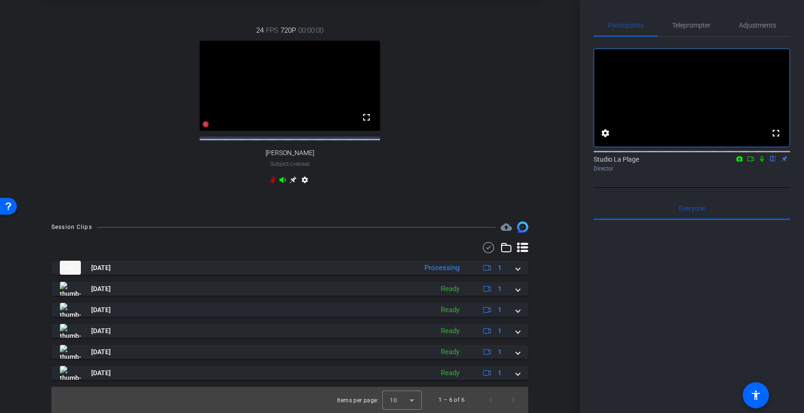
drag, startPoint x: 520, startPoint y: 270, endPoint x: 490, endPoint y: 271, distance: 30.0
click at [520, 270] on mat-expansion-panel-header "[DATE] Processing 1" at bounding box center [289, 268] width 477 height 14
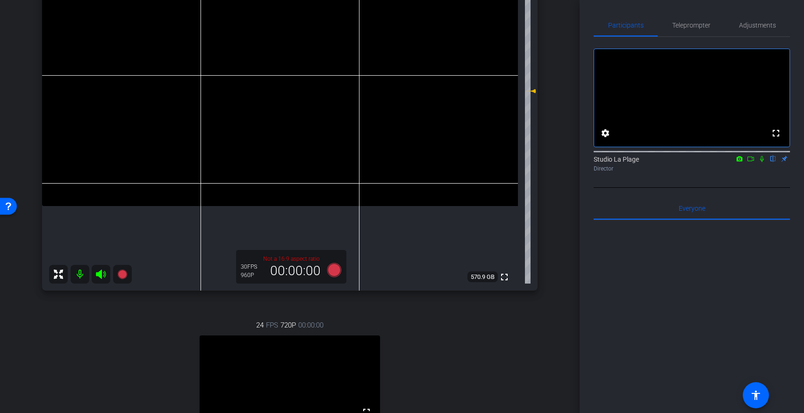
scroll to position [126, 0]
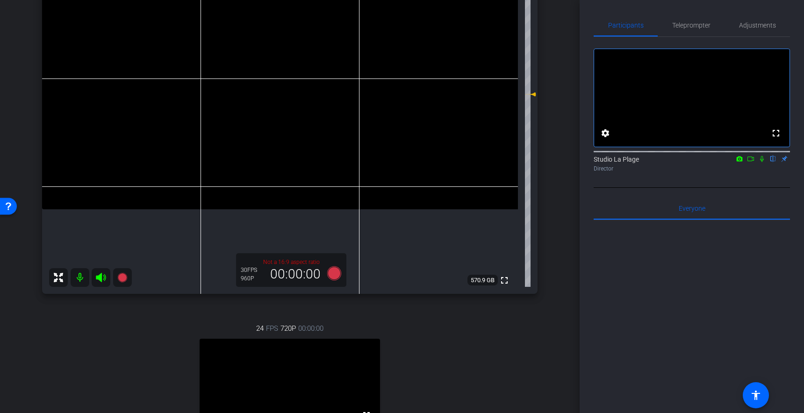
click at [532, 110] on div "fullscreen settings 570.9 GB" at bounding box center [289, 133] width 495 height 322
click at [553, 127] on div "[PERSON_NAME] Chrome info ROOM ID: 178124619 fullscreen settings 570.9 GB Not a…" at bounding box center [289, 225] width 533 height 570
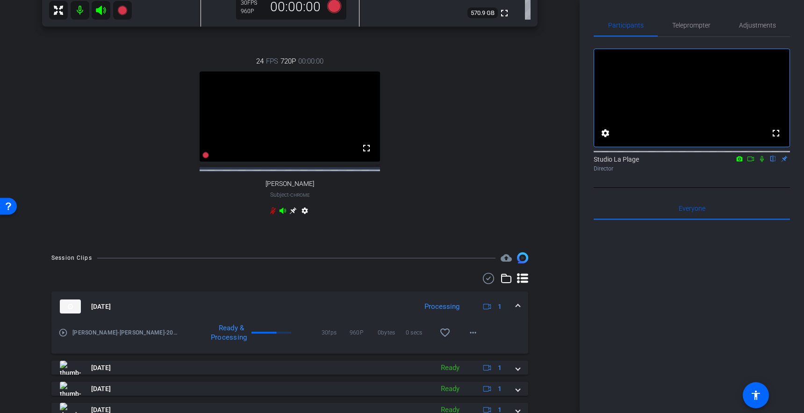
scroll to position [394, 0]
click at [517, 310] on span at bounding box center [518, 305] width 4 height 10
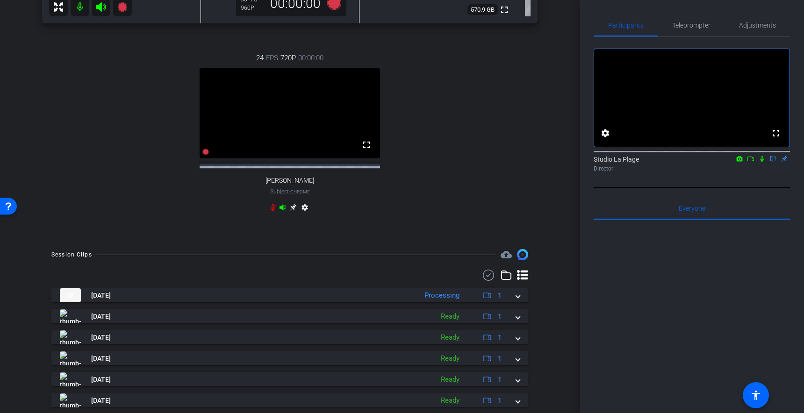
scroll to position [397, 0]
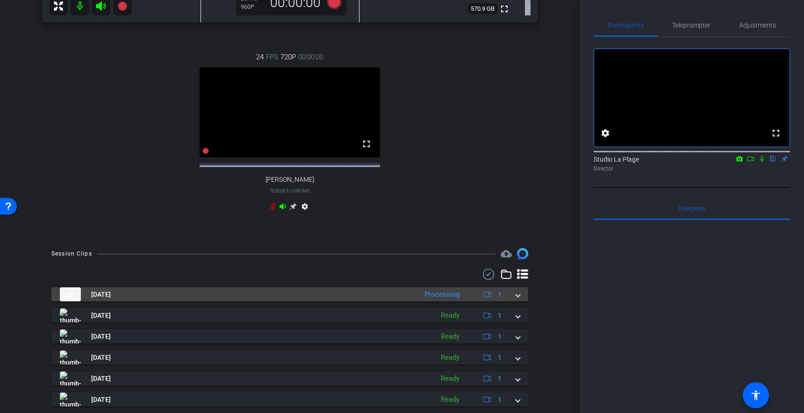
drag, startPoint x: 517, startPoint y: 308, endPoint x: 512, endPoint y: 308, distance: 5.2
click at [515, 301] on mat-expansion-panel-header "[DATE] Processing 1" at bounding box center [289, 294] width 477 height 14
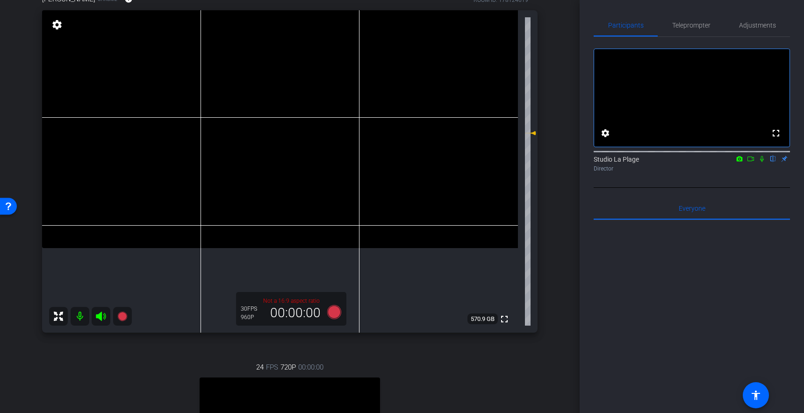
scroll to position [86, 0]
click at [8, 138] on div "arrow_back [PERSON_NAME] Back to project Send invite account_box grid_on settin…" at bounding box center [289, 120] width 579 height 413
click at [7, 157] on div "arrow_back [PERSON_NAME] Back to project Send invite account_box grid_on settin…" at bounding box center [289, 120] width 579 height 413
click at [16, 128] on div "arrow_back [PERSON_NAME] Back to project Send invite account_box grid_on settin…" at bounding box center [289, 120] width 579 height 413
click at [28, 144] on div "[PERSON_NAME] Chrome info ROOM ID: 178124619 fullscreen settings 570.9 GB Not a…" at bounding box center [289, 264] width 533 height 570
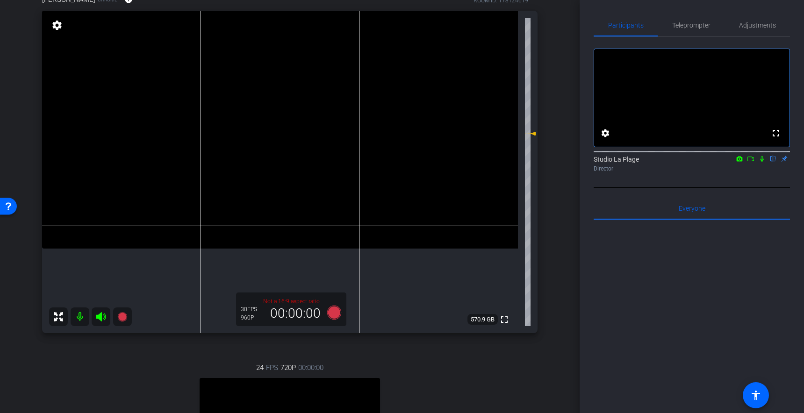
click at [14, 112] on div "arrow_back [PERSON_NAME] Back to project Send invite account_box grid_on settin…" at bounding box center [289, 120] width 579 height 413
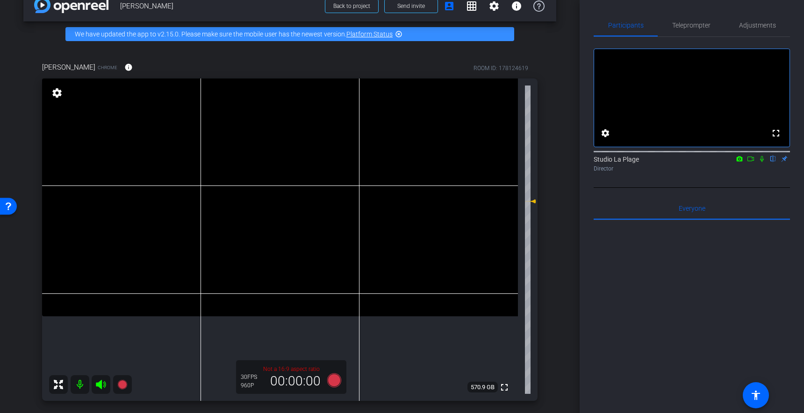
scroll to position [0, 0]
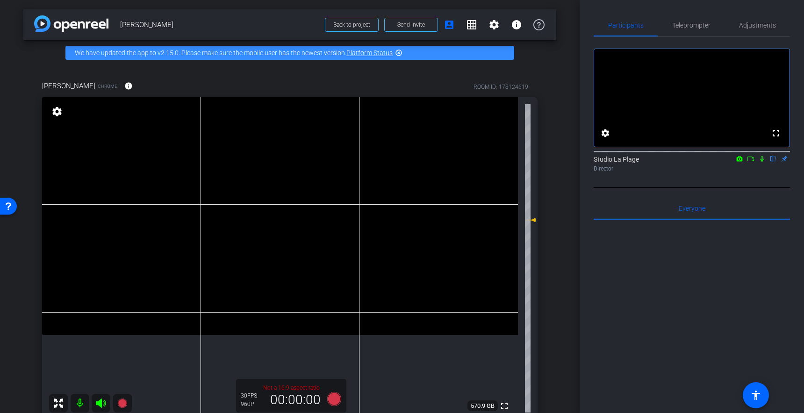
click at [7, 107] on div "arrow_back [PERSON_NAME] Back to project Send invite account_box grid_on settin…" at bounding box center [289, 206] width 579 height 413
click at [567, 72] on div "arrow_back [PERSON_NAME] Back to project Send invite account_box grid_on settin…" at bounding box center [289, 206] width 579 height 413
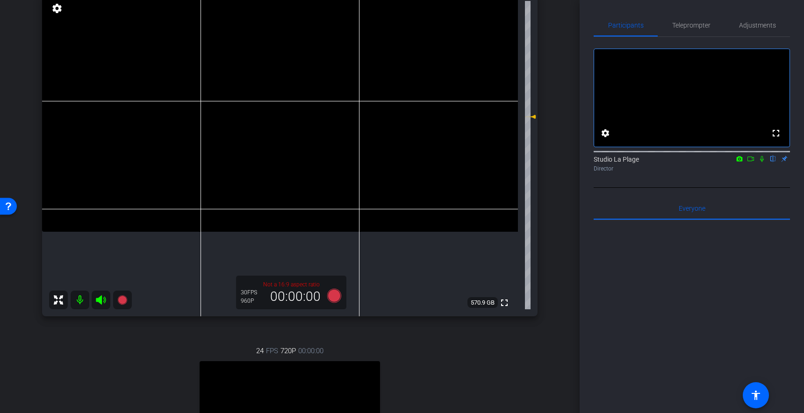
scroll to position [111, 0]
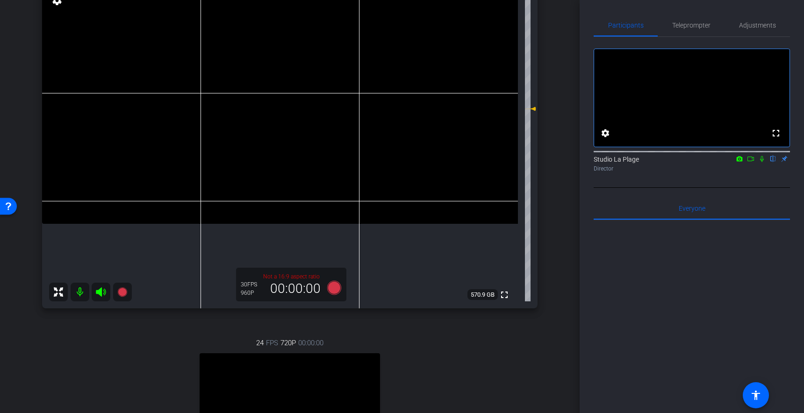
drag, startPoint x: 560, startPoint y: 130, endPoint x: 552, endPoint y: 134, distance: 8.8
click at [559, 130] on div "arrow_back [PERSON_NAME] Back to project Send invite account_box grid_on settin…" at bounding box center [289, 95] width 579 height 413
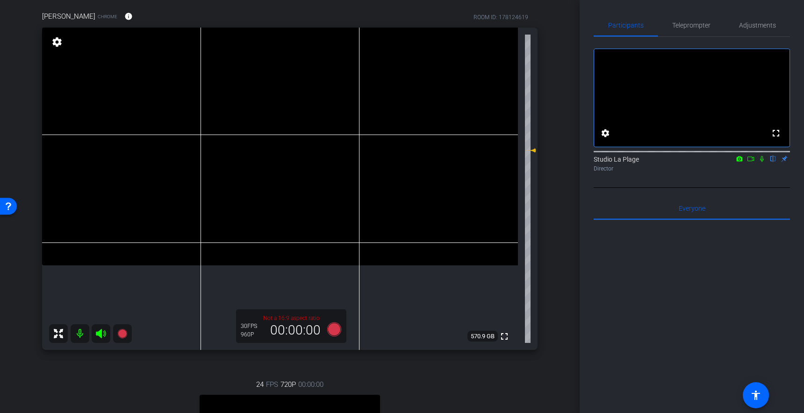
scroll to position [67, 0]
